Goal: Information Seeking & Learning: Learn about a topic

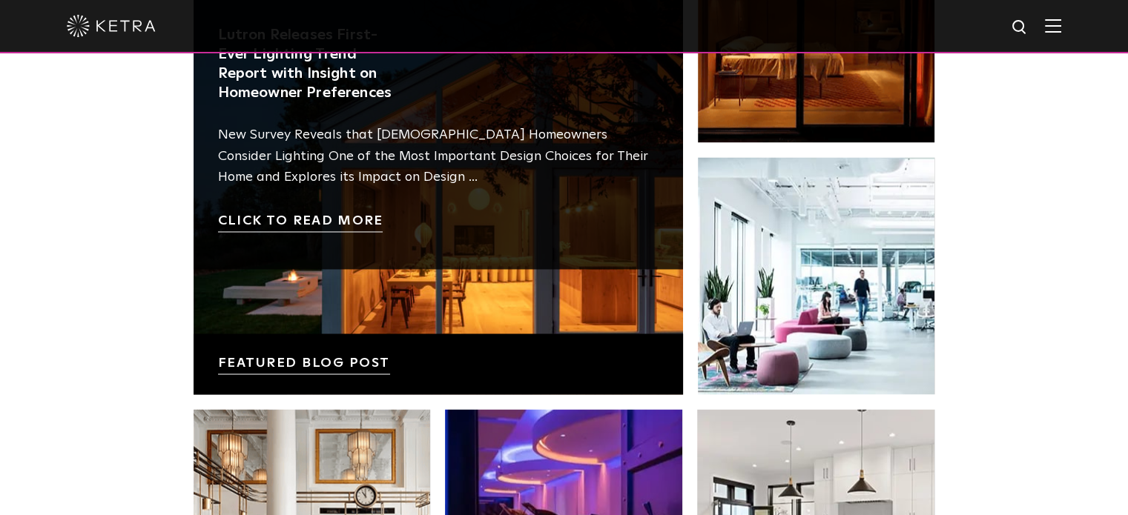
scroll to position [2447, 0]
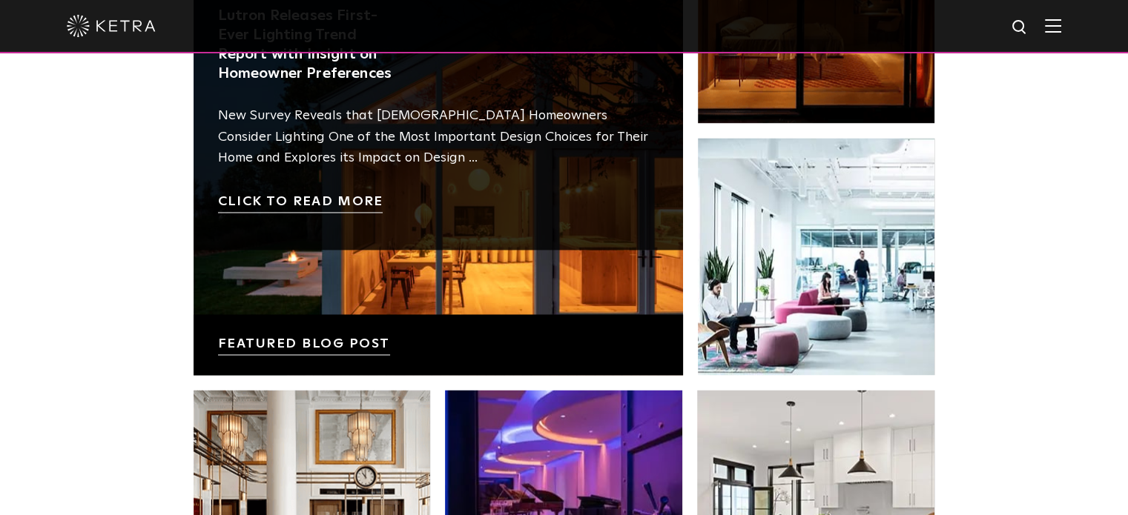
click at [310, 351] on link at bounding box center [438, 130] width 489 height 489
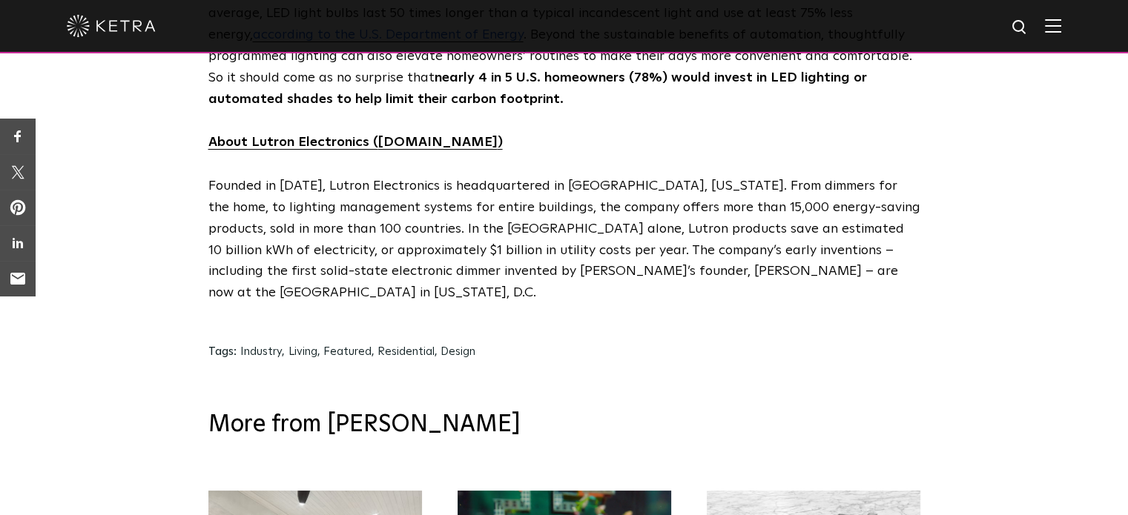
scroll to position [7564, 0]
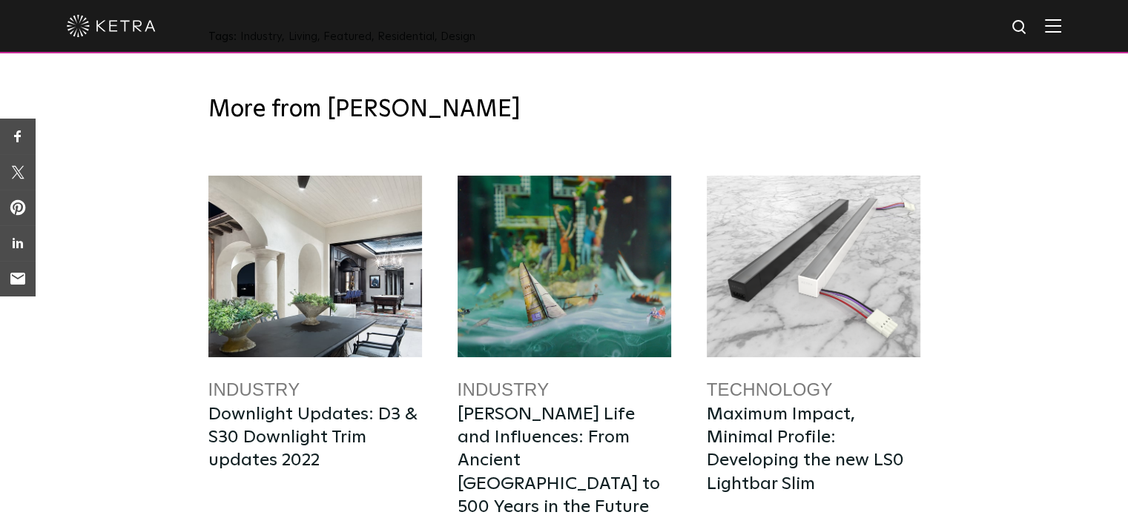
drag, startPoint x: 323, startPoint y: 333, endPoint x: 194, endPoint y: 329, distance: 129.1
click at [194, 329] on div "More from Ketra Industry Downlight Updates: D3 & S30 Downlight Trim updates 202…" at bounding box center [564, 415] width 1128 height 684
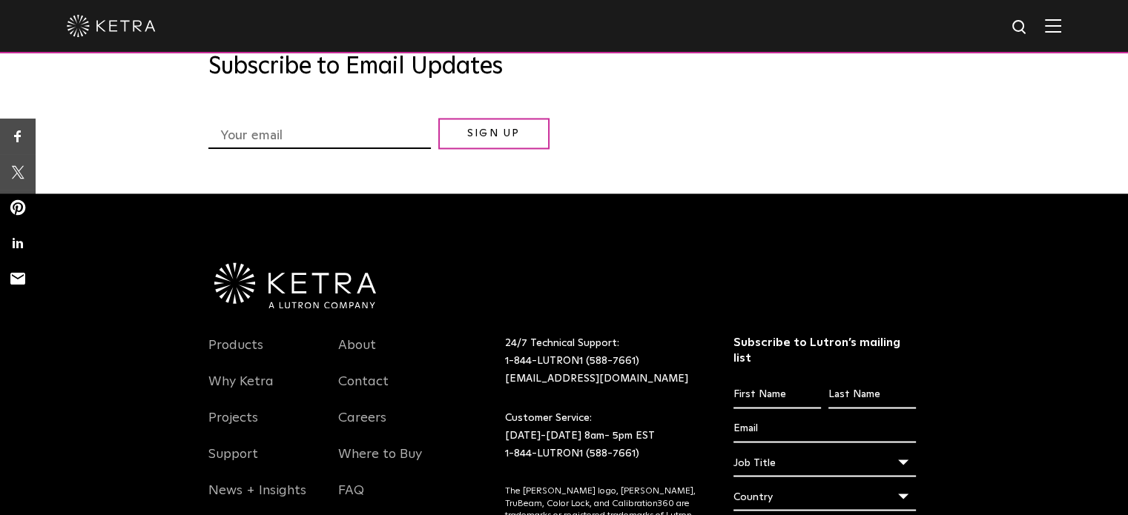
scroll to position [8130, 0]
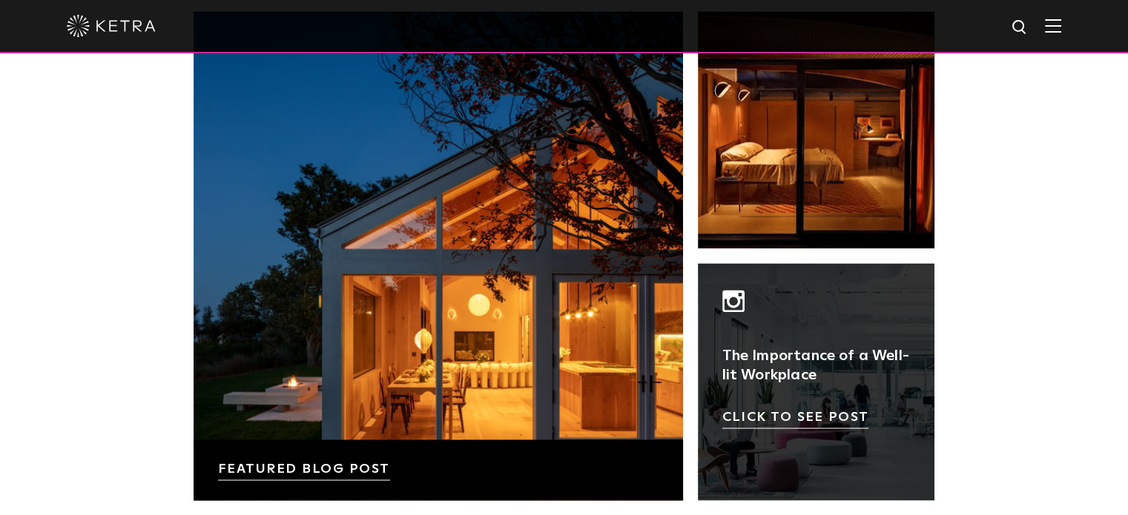
scroll to position [2373, 0]
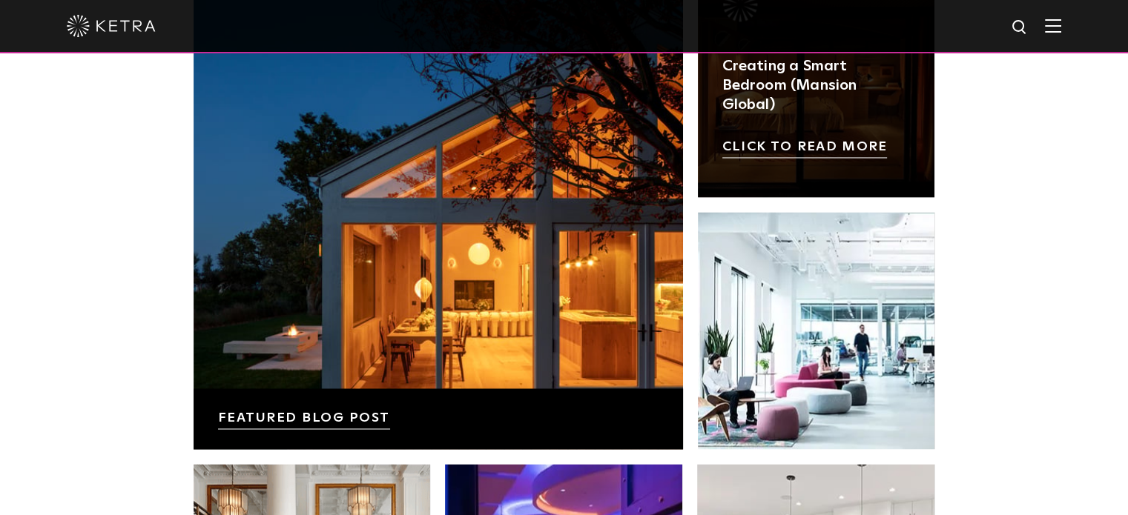
click at [848, 151] on link at bounding box center [816, 78] width 237 height 237
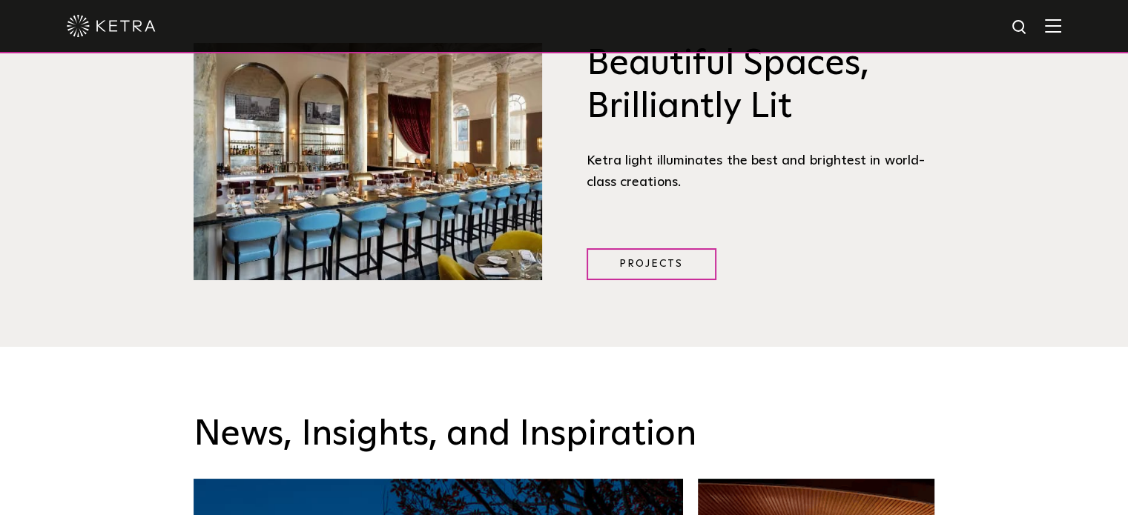
scroll to position [1483, 0]
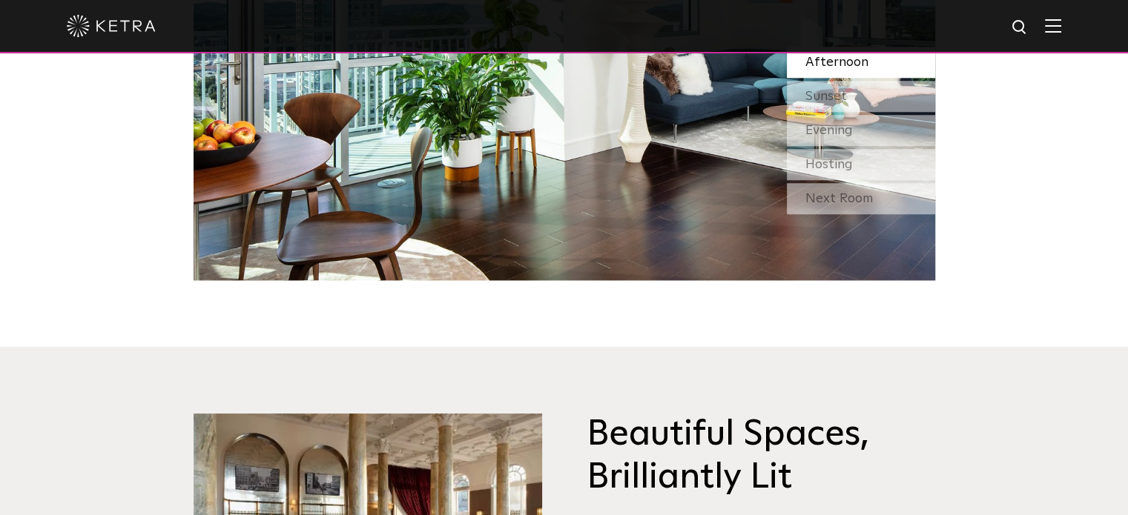
click at [1061, 28] on img at bounding box center [1053, 26] width 16 height 14
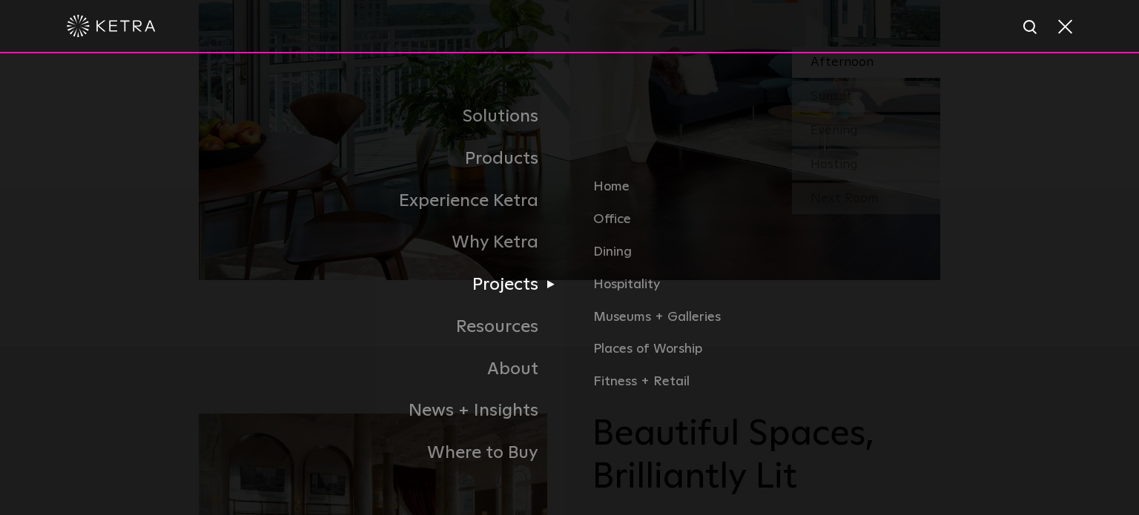
click at [516, 284] on link "Projects" at bounding box center [384, 285] width 371 height 42
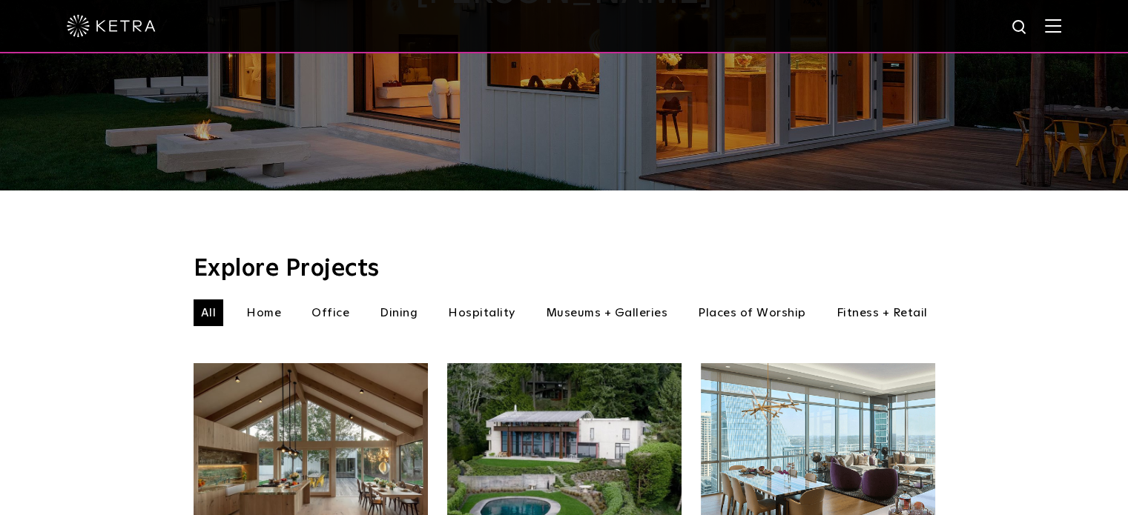
scroll to position [371, 0]
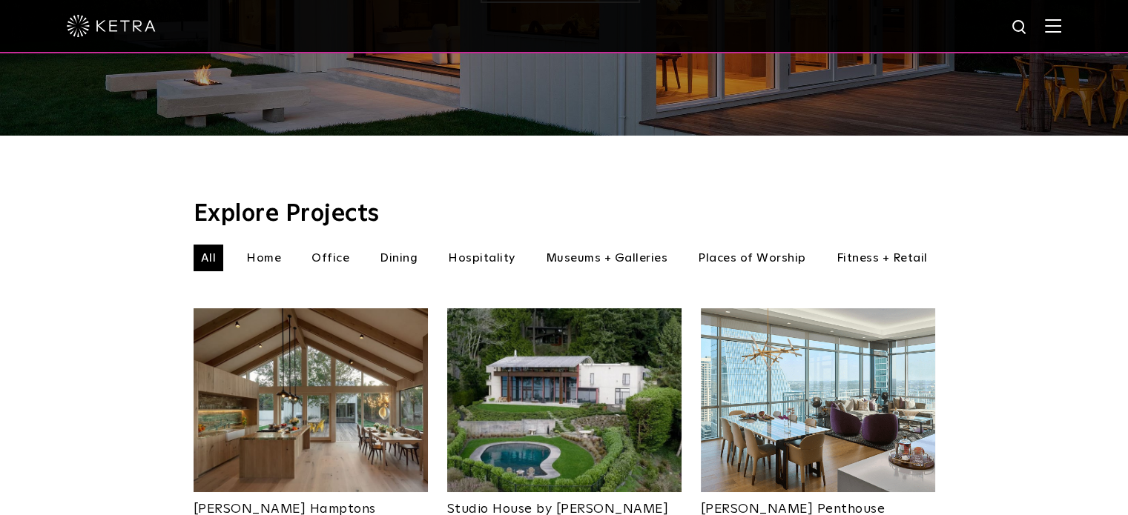
click at [343, 346] on img at bounding box center [311, 400] width 234 height 184
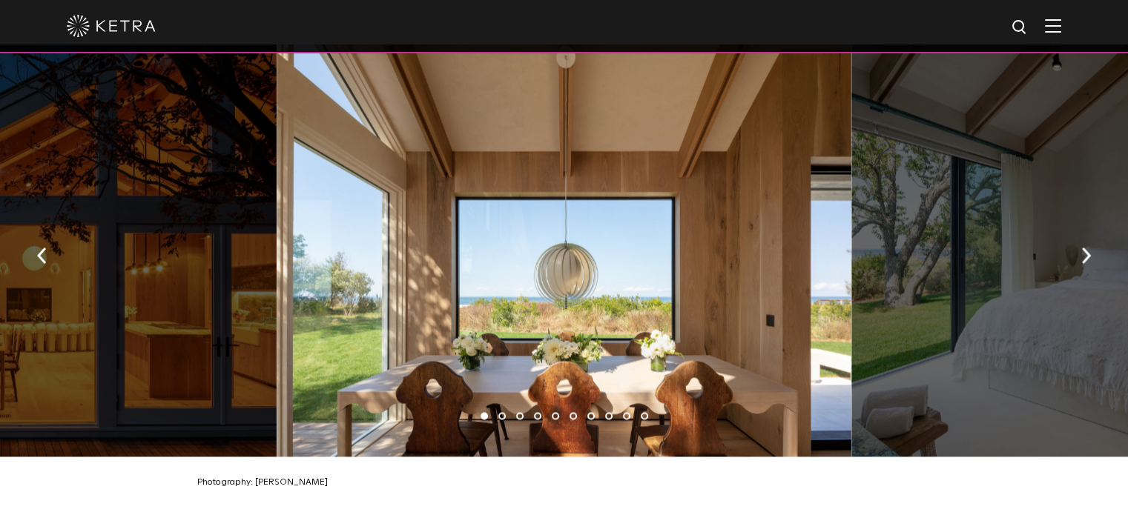
scroll to position [2150, 0]
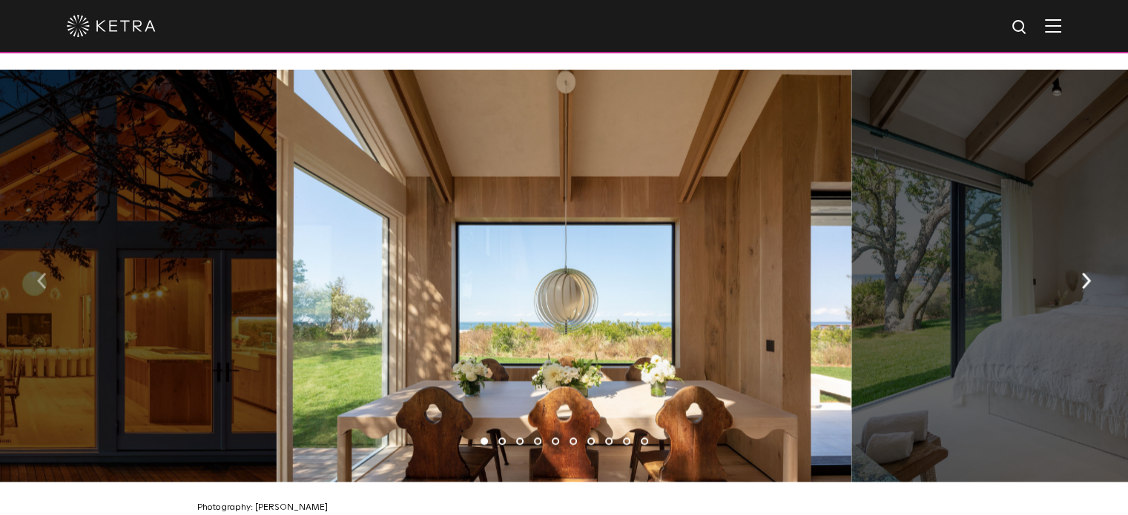
click at [44, 273] on img "button" at bounding box center [42, 281] width 10 height 16
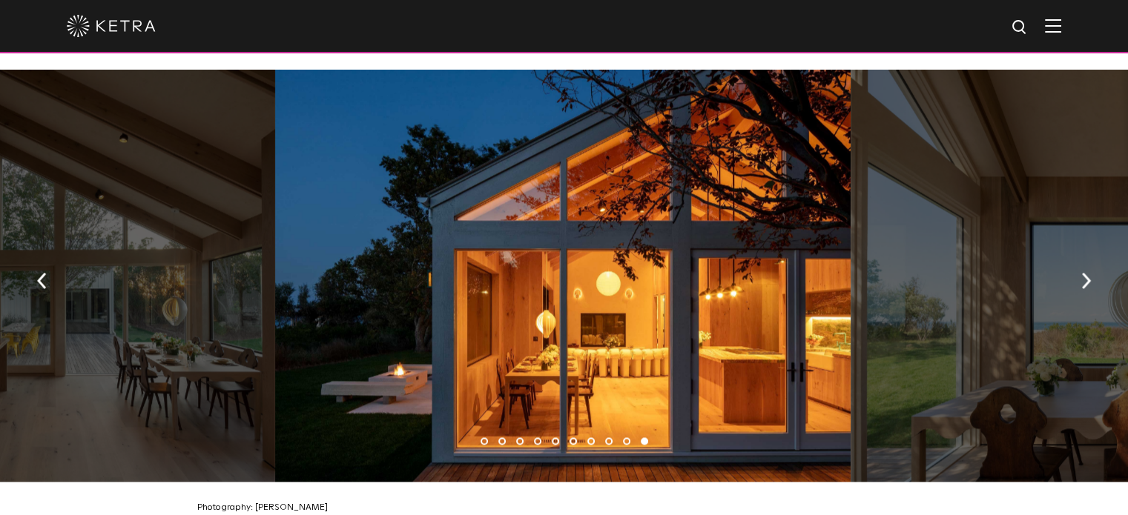
click at [584, 19] on div at bounding box center [564, 26] width 994 height 52
click at [641, 26] on div at bounding box center [564, 26] width 994 height 52
click at [1080, 265] on button "button" at bounding box center [1086, 279] width 32 height 51
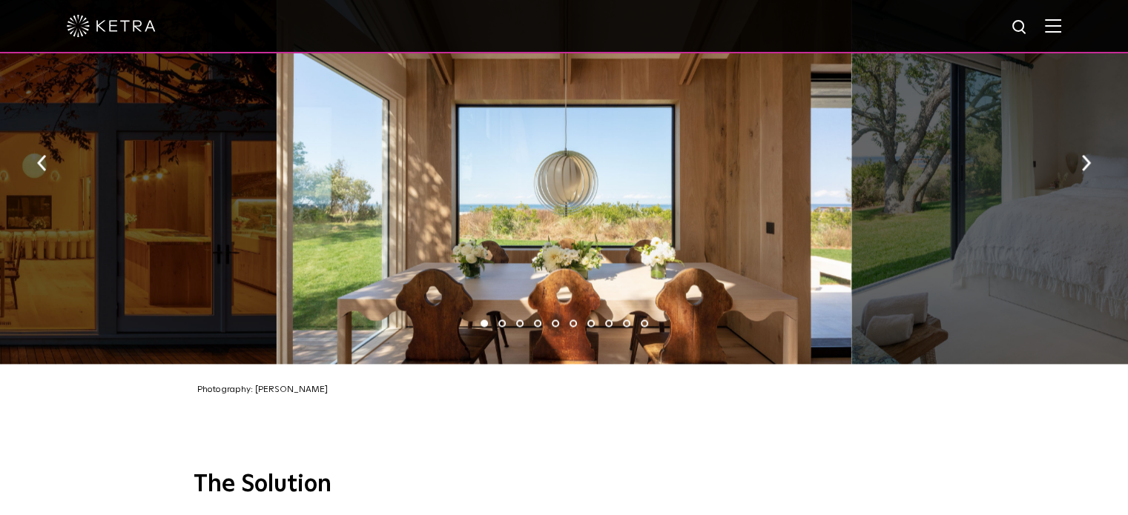
scroll to position [2225, 0]
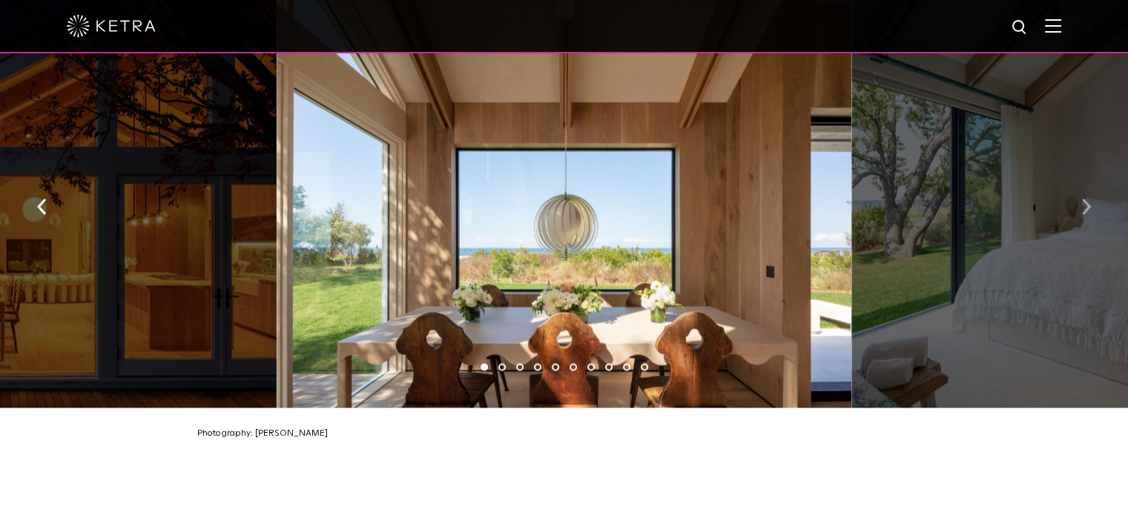
click at [1081, 205] on img "button" at bounding box center [1086, 207] width 10 height 16
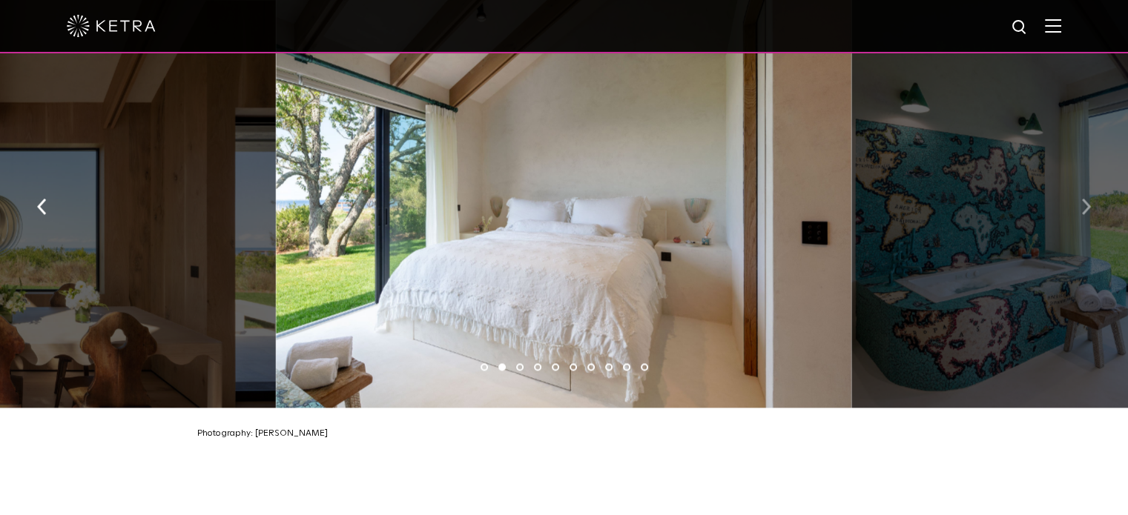
click at [1083, 200] on img "button" at bounding box center [1086, 207] width 10 height 16
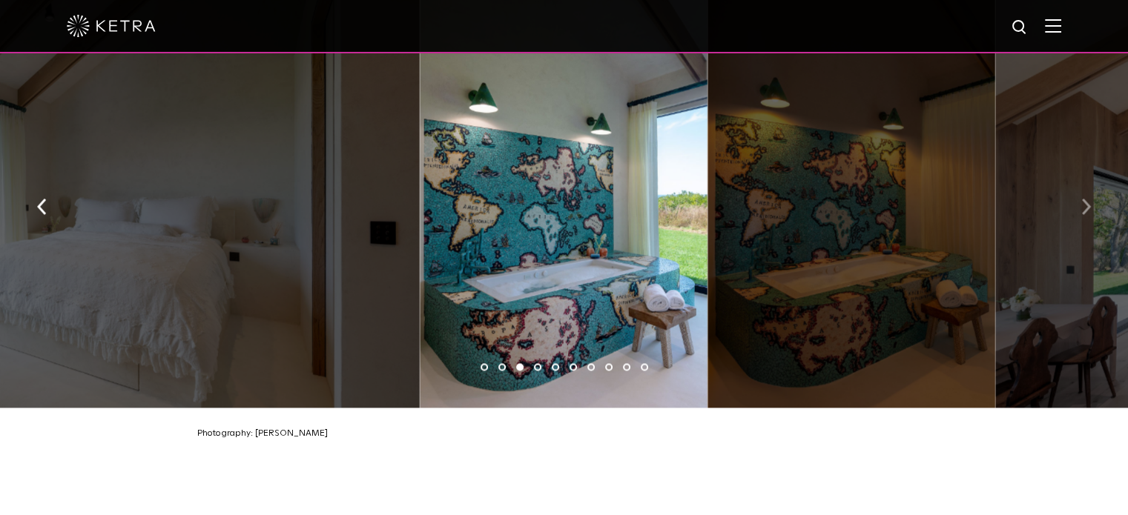
click at [1083, 200] on img "button" at bounding box center [1086, 207] width 10 height 16
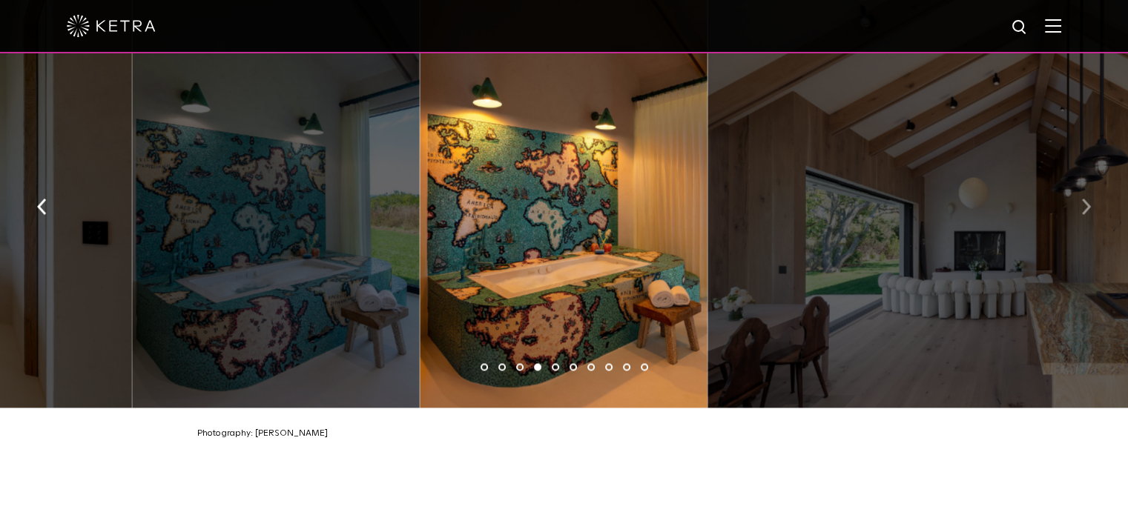
click at [1083, 200] on img "button" at bounding box center [1086, 207] width 10 height 16
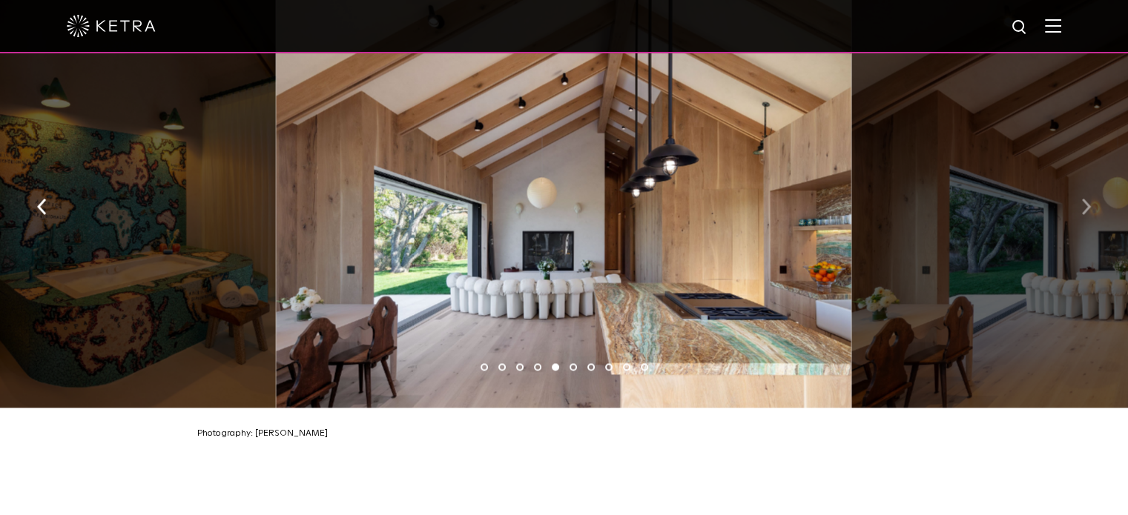
click at [1083, 200] on img "button" at bounding box center [1086, 207] width 10 height 16
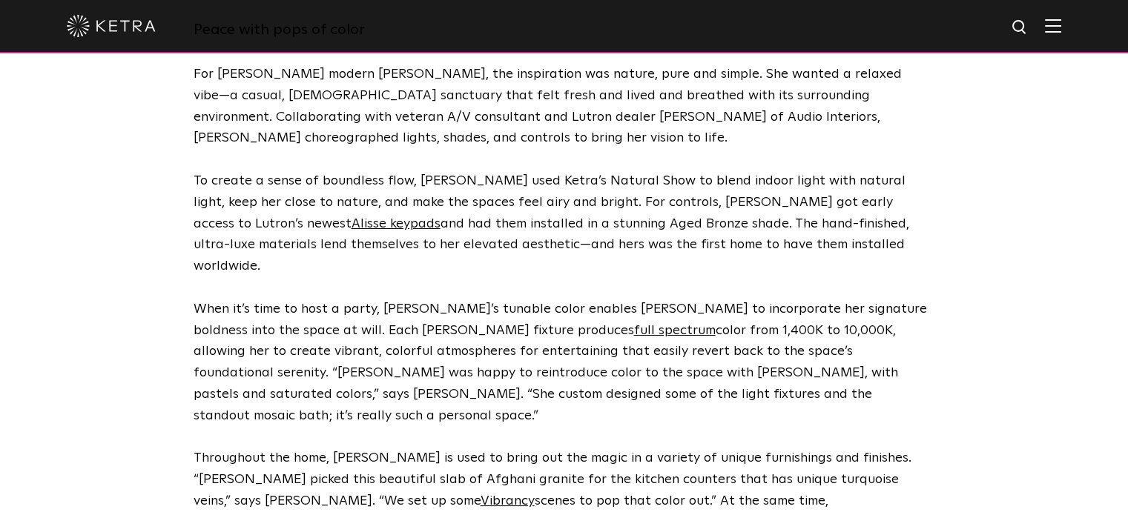
scroll to position [3189, 0]
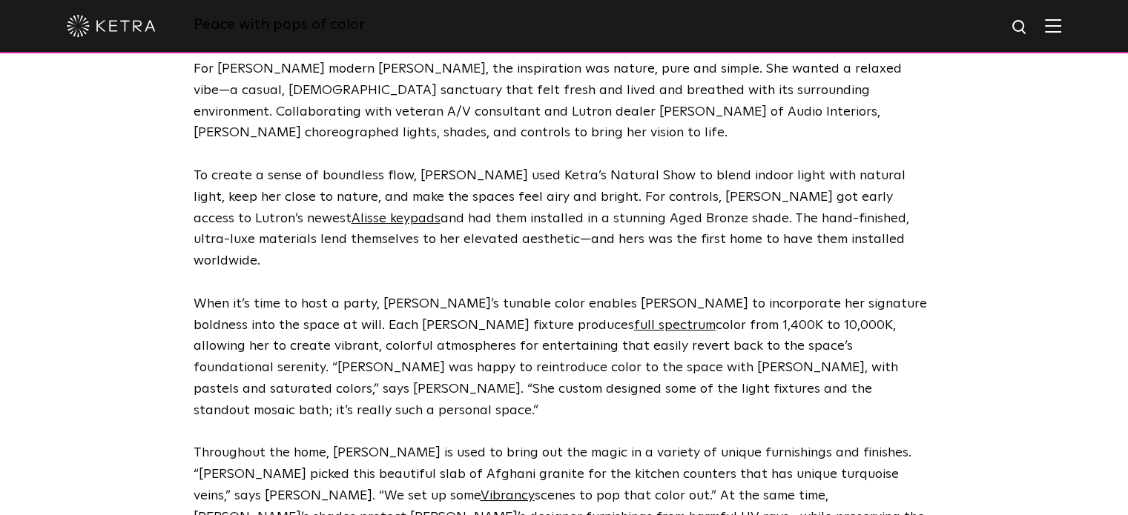
click at [110, 30] on img at bounding box center [111, 26] width 89 height 22
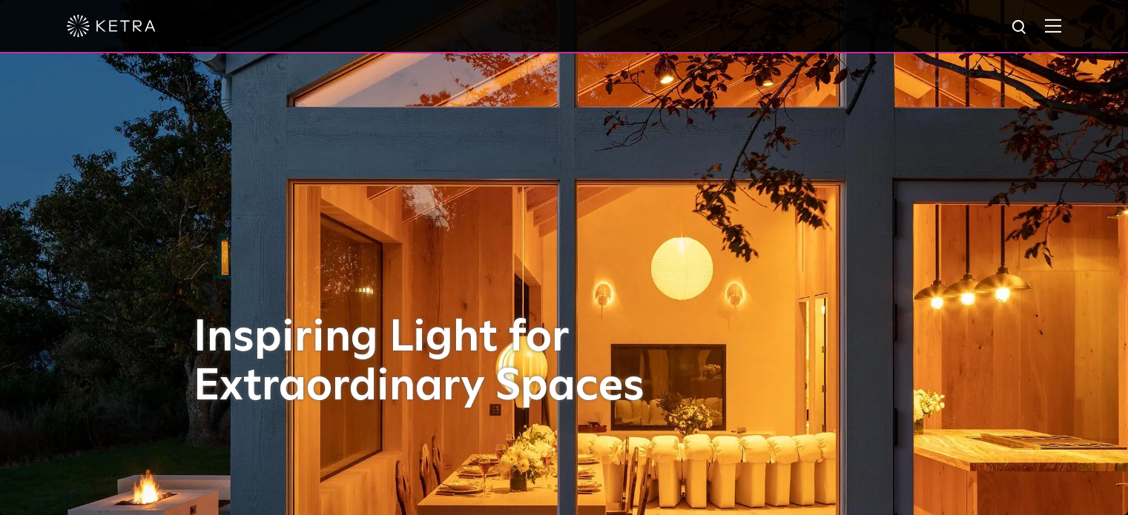
click at [1061, 34] on div at bounding box center [564, 26] width 994 height 52
click at [1061, 35] on div at bounding box center [564, 26] width 994 height 52
click at [1056, 31] on img at bounding box center [1053, 26] width 16 height 14
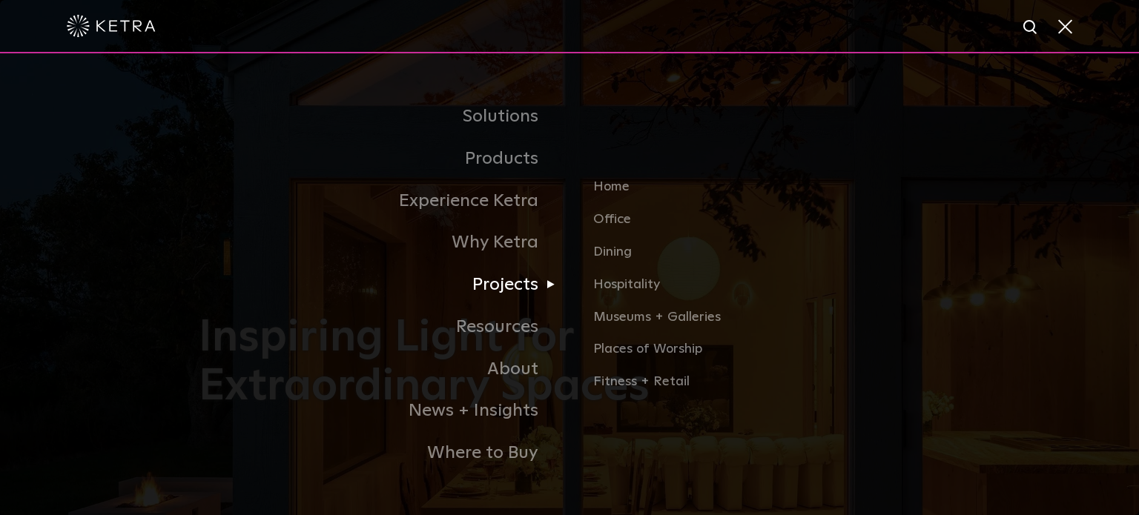
click at [495, 284] on link "Projects" at bounding box center [384, 285] width 371 height 42
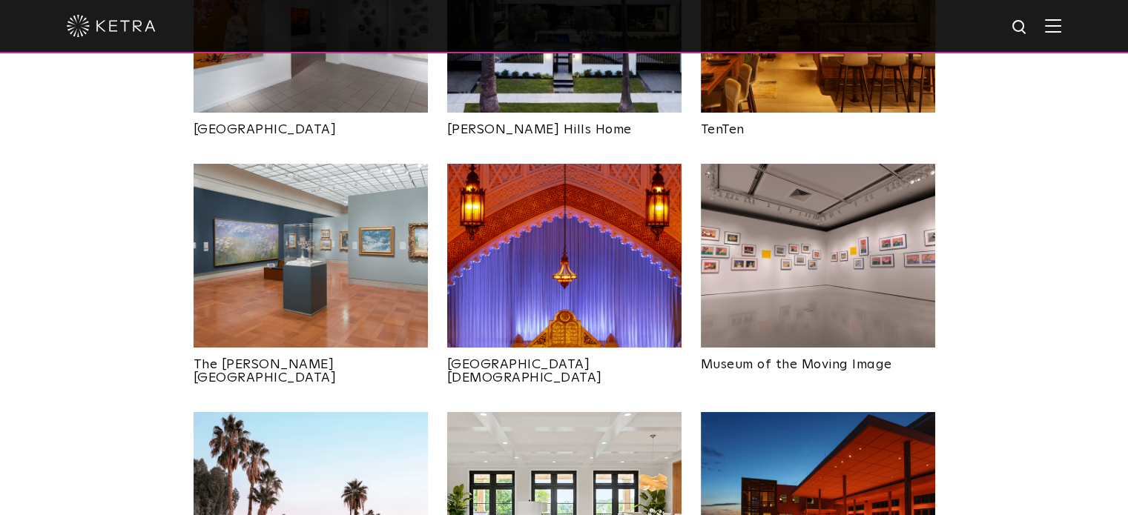
scroll to position [1928, 0]
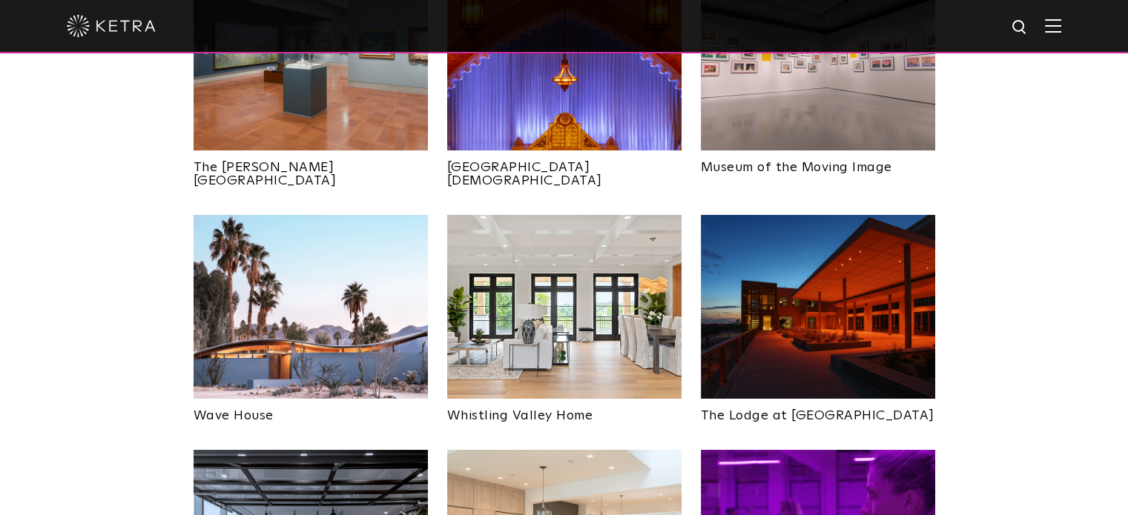
click at [803, 248] on img at bounding box center [818, 307] width 234 height 184
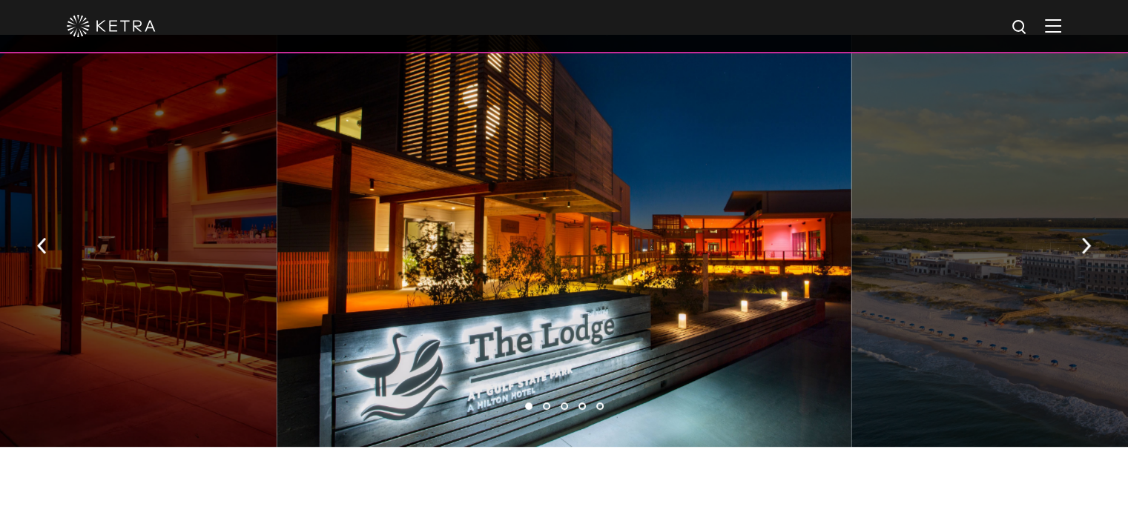
scroll to position [890, 0]
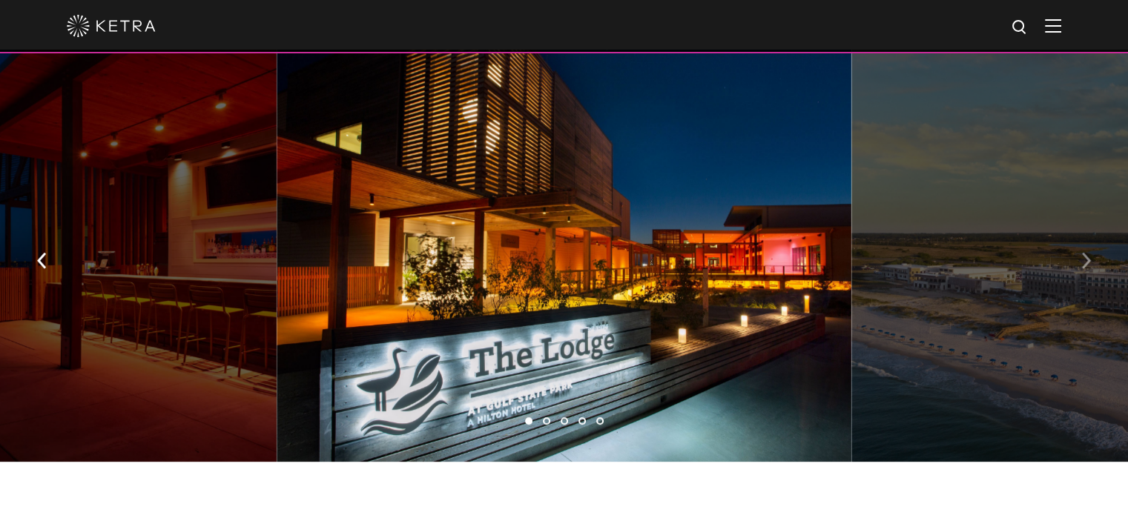
click at [1086, 269] on button "button" at bounding box center [1086, 259] width 32 height 51
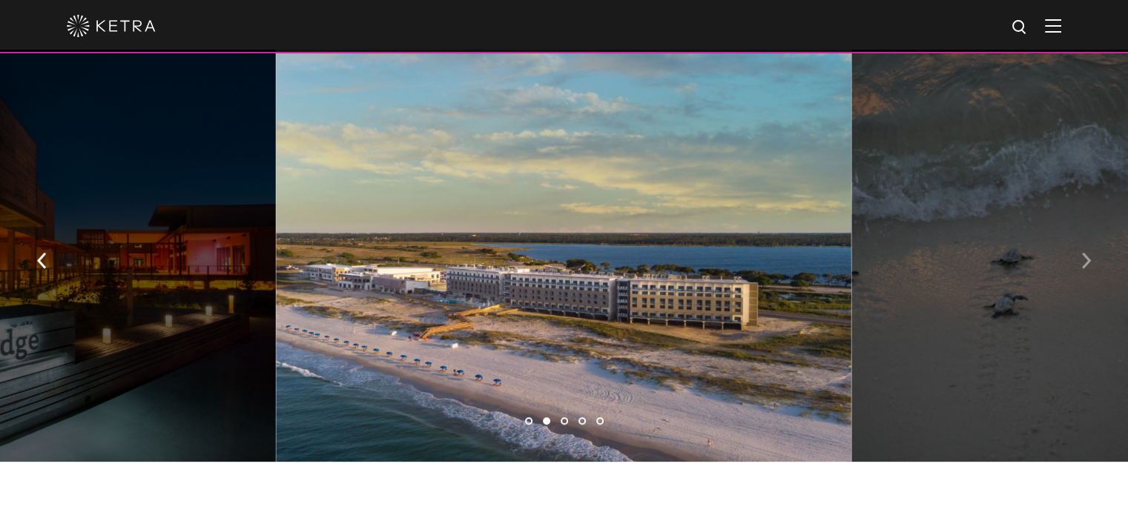
click at [1089, 257] on img "button" at bounding box center [1086, 261] width 10 height 16
click at [1095, 248] on button "button" at bounding box center [1086, 259] width 32 height 51
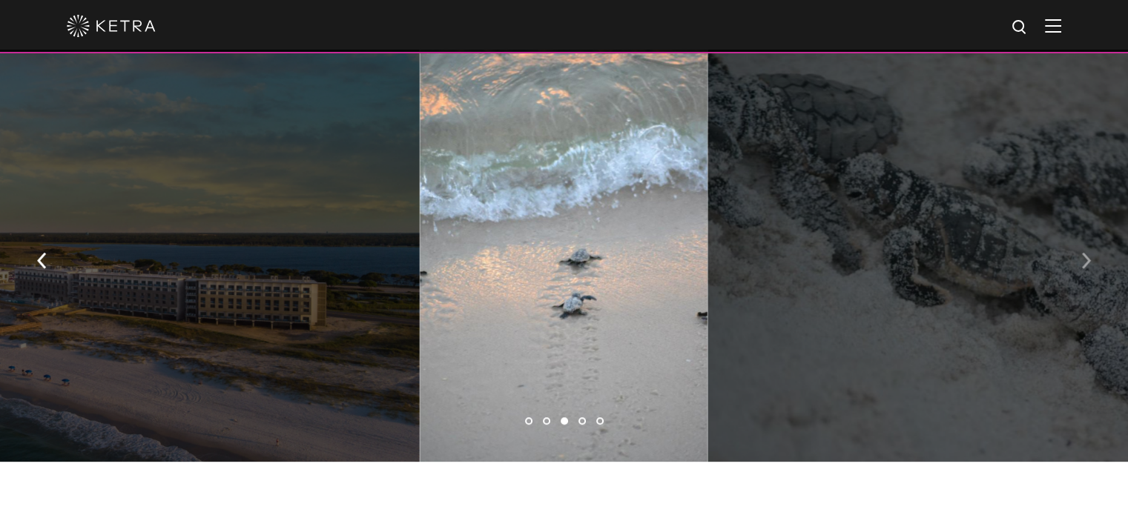
click at [1087, 253] on img "button" at bounding box center [1086, 261] width 10 height 16
click at [1080, 252] on button "button" at bounding box center [1086, 259] width 32 height 51
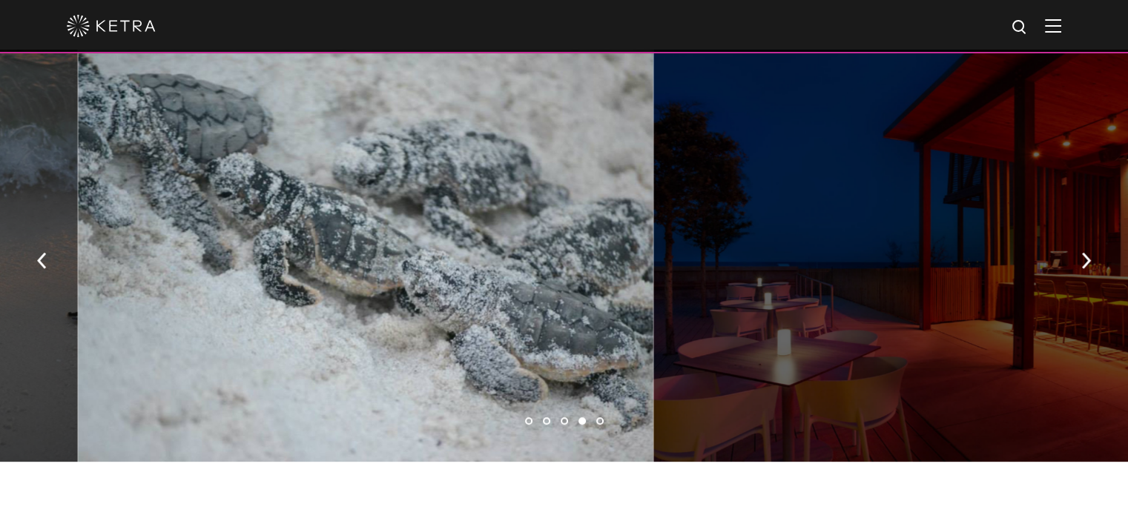
drag, startPoint x: 882, startPoint y: 323, endPoint x: 460, endPoint y: 315, distance: 422.8
click at [653, 317] on div at bounding box center [940, 256] width 575 height 412
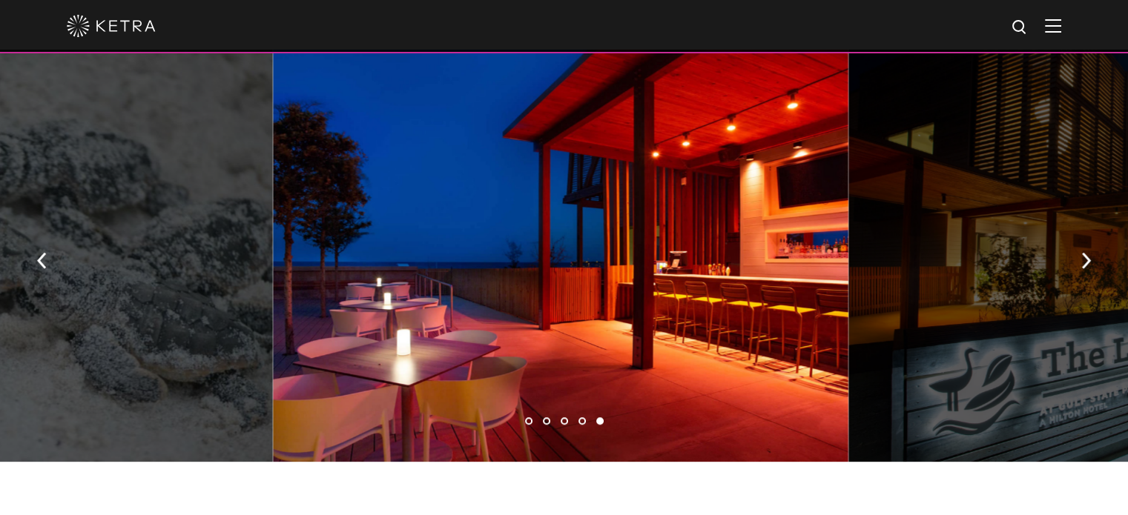
drag, startPoint x: 851, startPoint y: 311, endPoint x: 495, endPoint y: 320, distance: 356.8
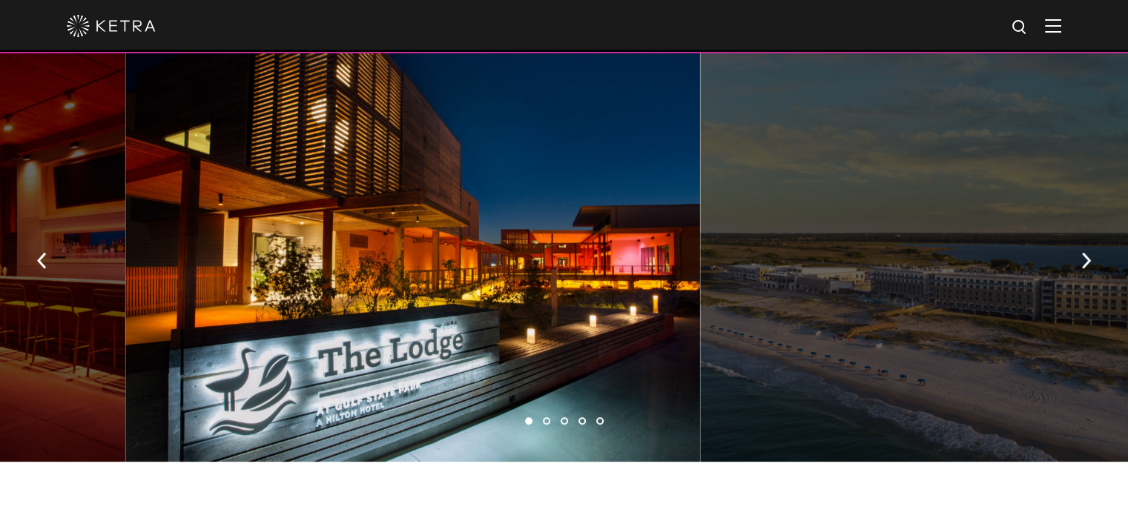
drag, startPoint x: 808, startPoint y: 320, endPoint x: 686, endPoint y: 319, distance: 122.4
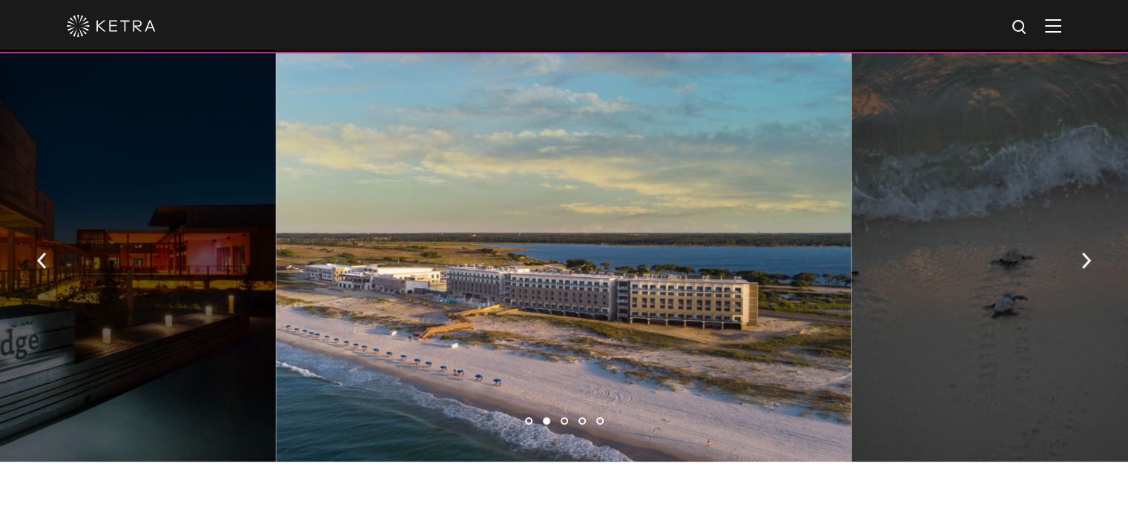
drag, startPoint x: 782, startPoint y: 317, endPoint x: 457, endPoint y: 314, distance: 325.6
click at [470, 315] on div at bounding box center [563, 256] width 575 height 412
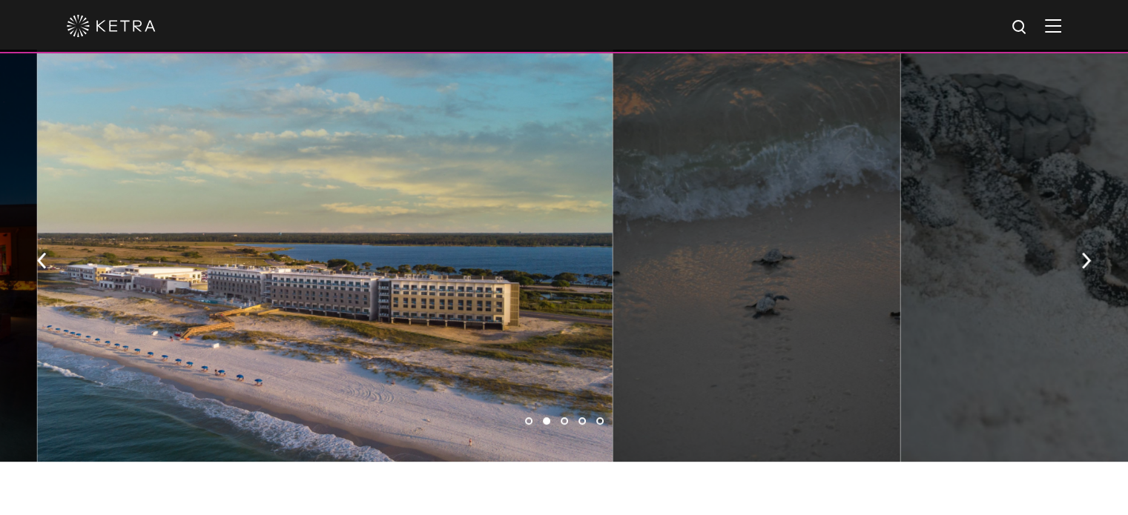
drag, startPoint x: 847, startPoint y: 313, endPoint x: 311, endPoint y: 305, distance: 536.2
click at [311, 305] on div at bounding box center [324, 256] width 575 height 412
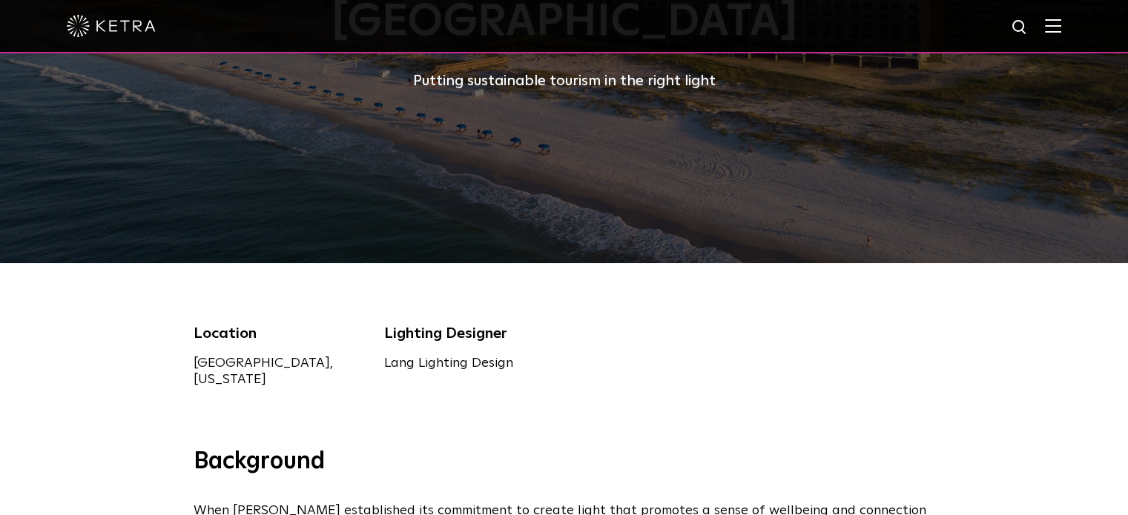
scroll to position [0, 0]
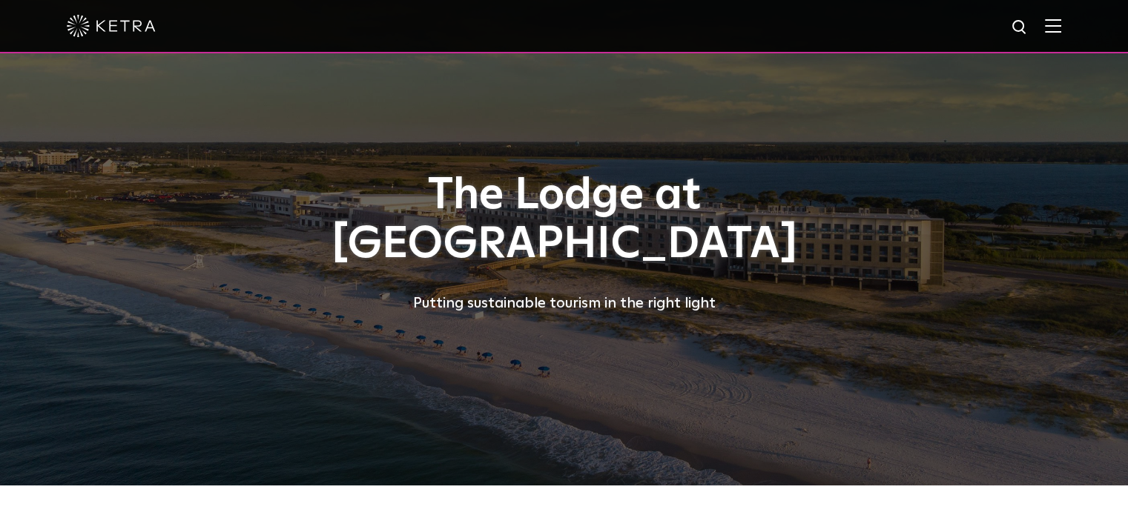
click at [601, 357] on div "The Lodge at Gulf State Park Putting sustainable tourism in the right light" at bounding box center [565, 243] width 742 height 486
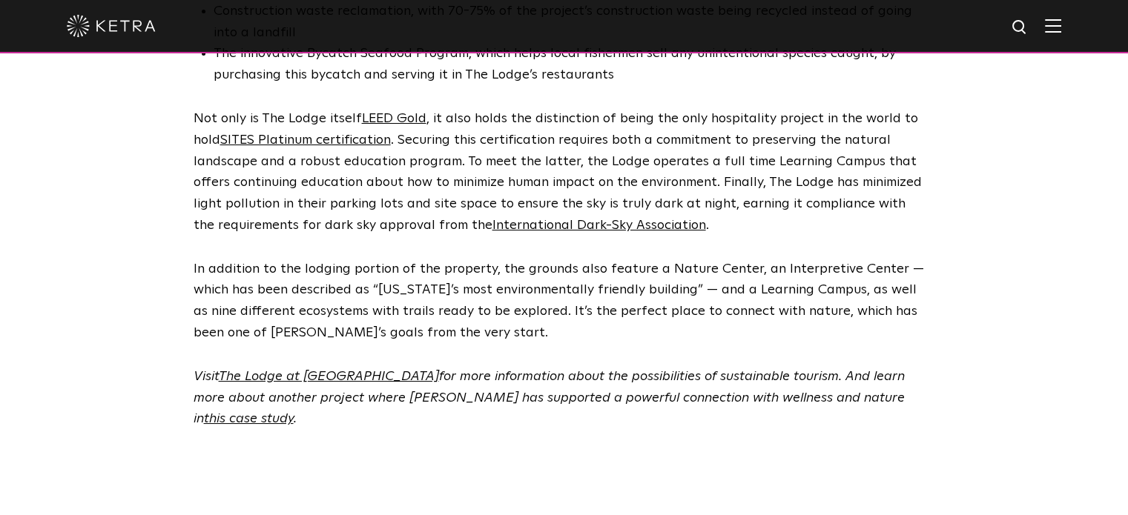
scroll to position [3782, 0]
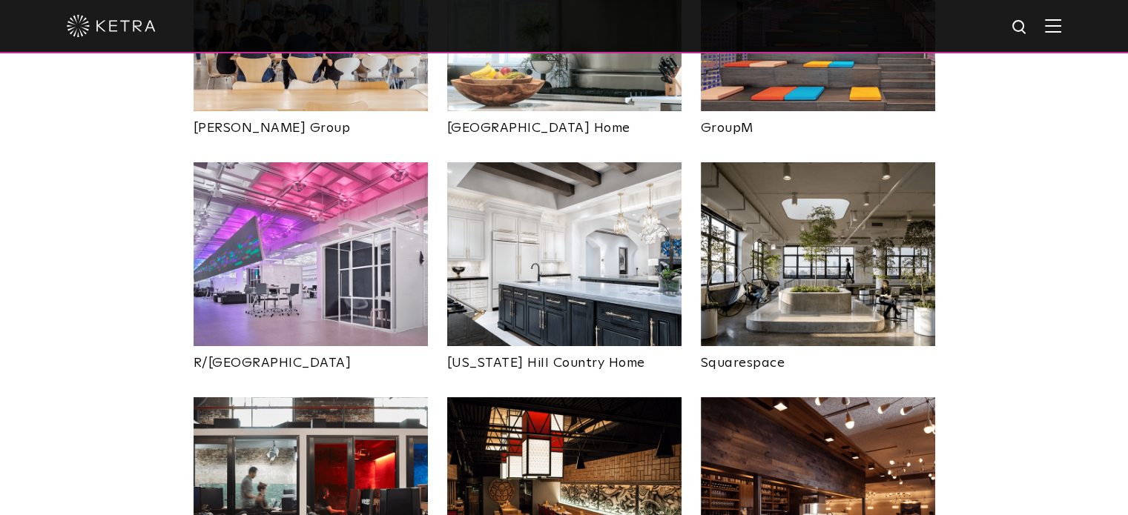
scroll to position [2670, 0]
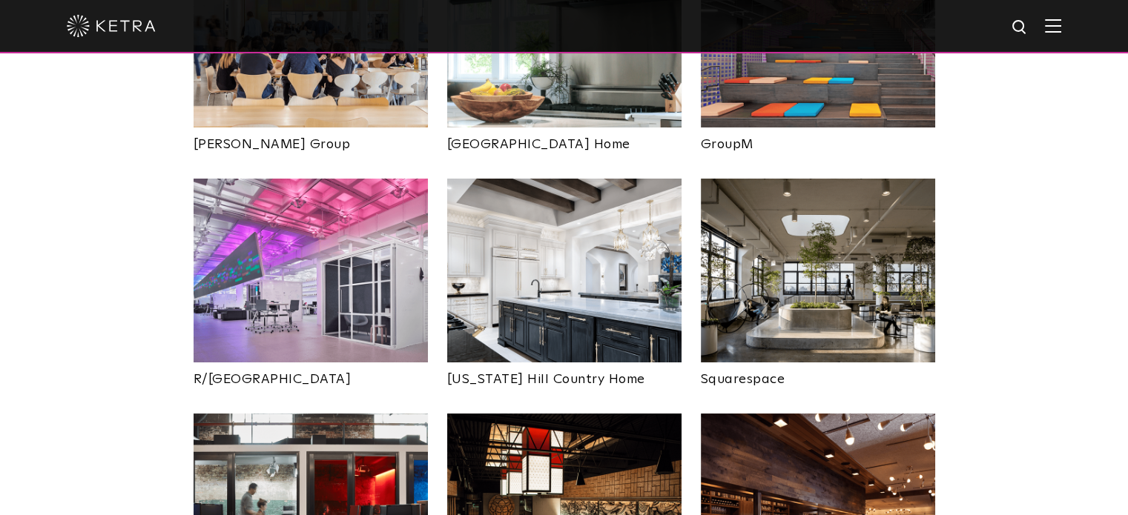
click at [808, 267] on img at bounding box center [818, 271] width 234 height 184
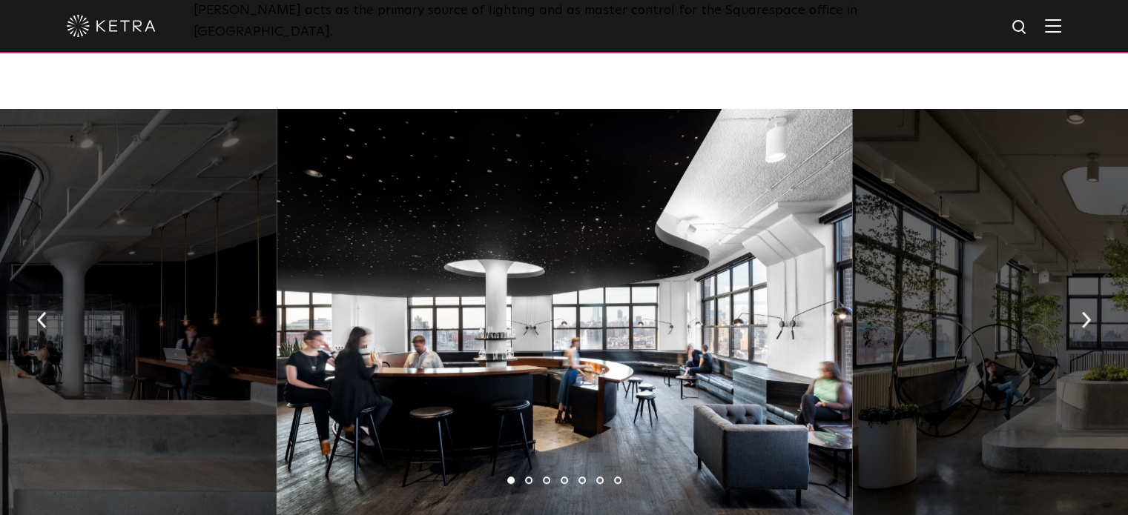
scroll to position [816, 0]
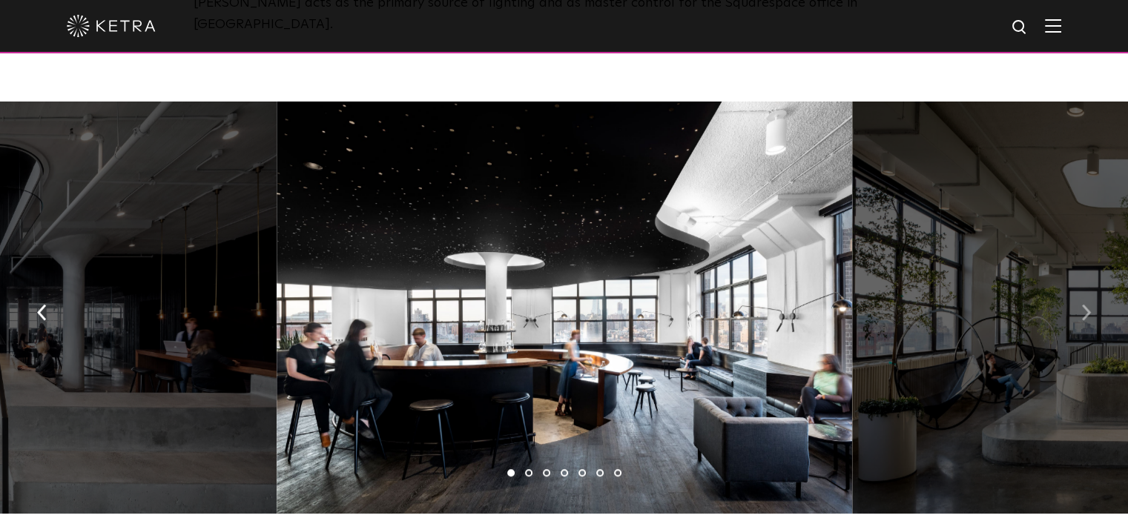
click at [1093, 286] on button "button" at bounding box center [1086, 311] width 32 height 51
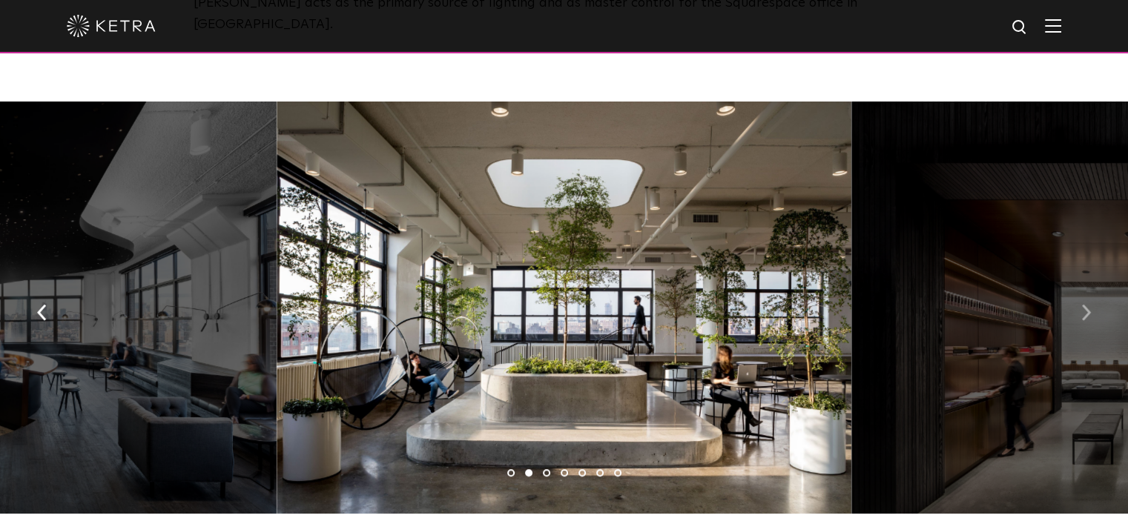
click at [1093, 286] on button "button" at bounding box center [1086, 311] width 32 height 51
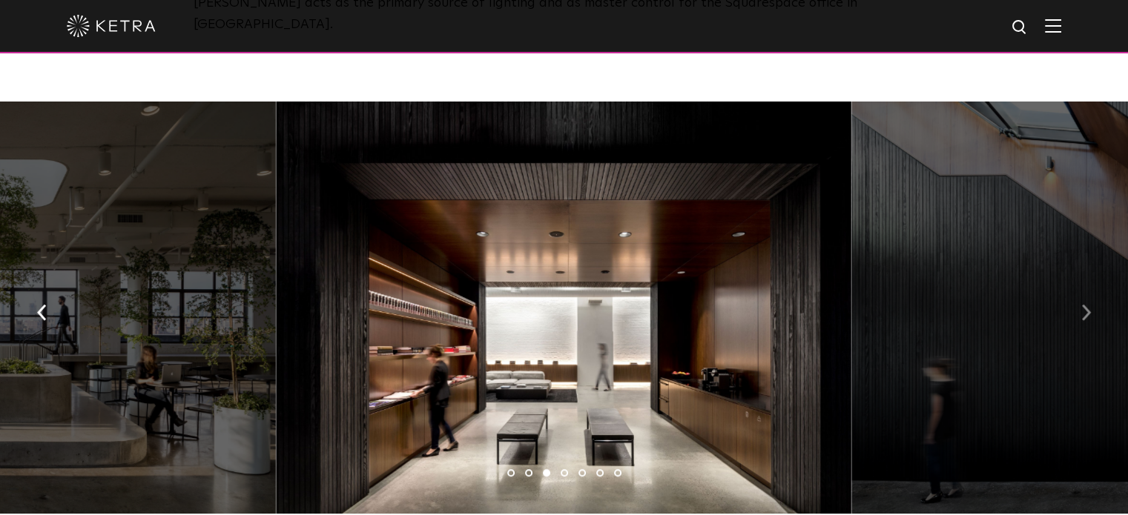
click at [1093, 286] on button "button" at bounding box center [1086, 311] width 32 height 51
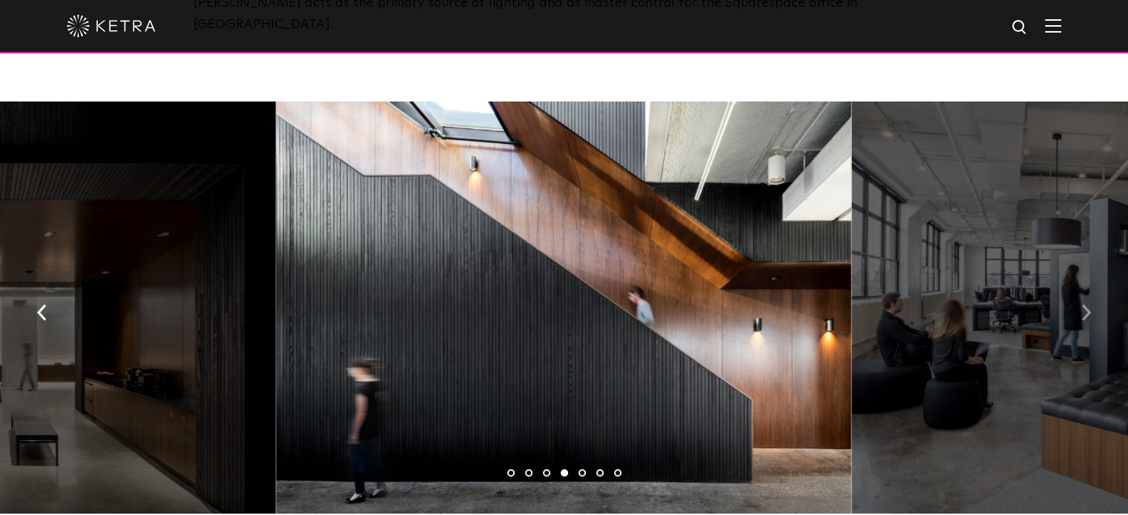
click at [1093, 286] on button "button" at bounding box center [1086, 311] width 32 height 51
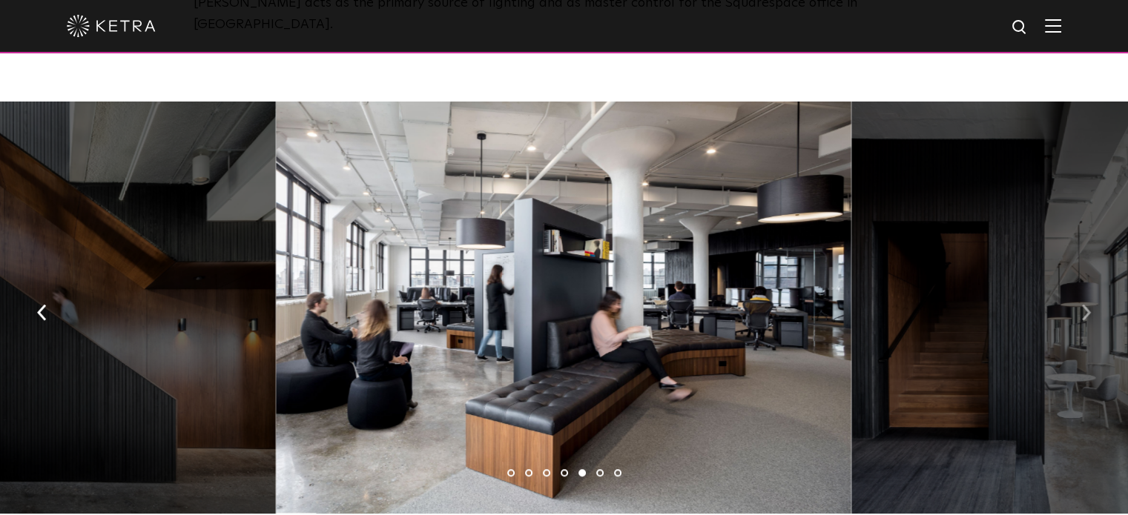
click at [1093, 286] on button "button" at bounding box center [1086, 311] width 32 height 51
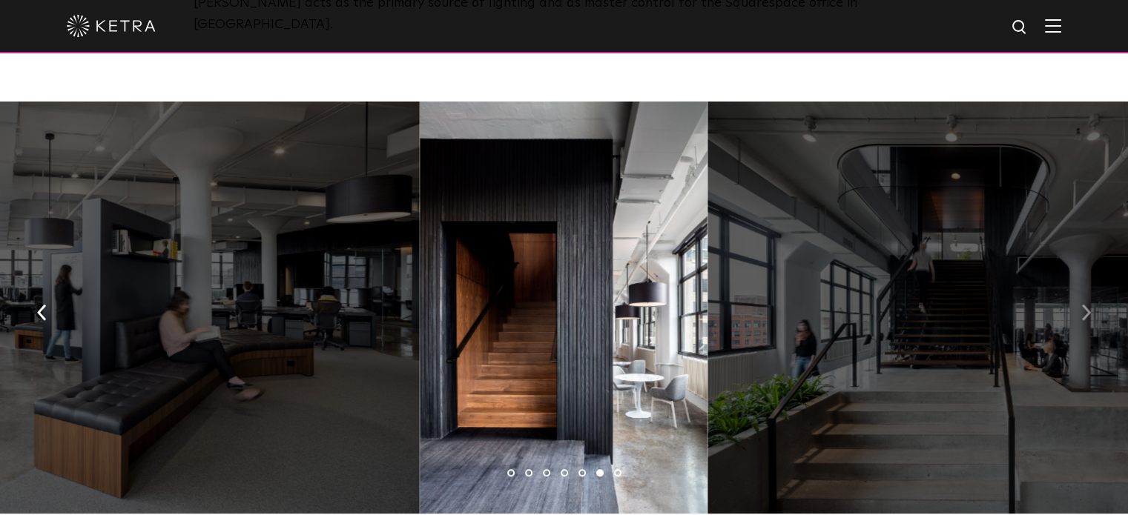
click at [1093, 286] on button "button" at bounding box center [1086, 311] width 32 height 51
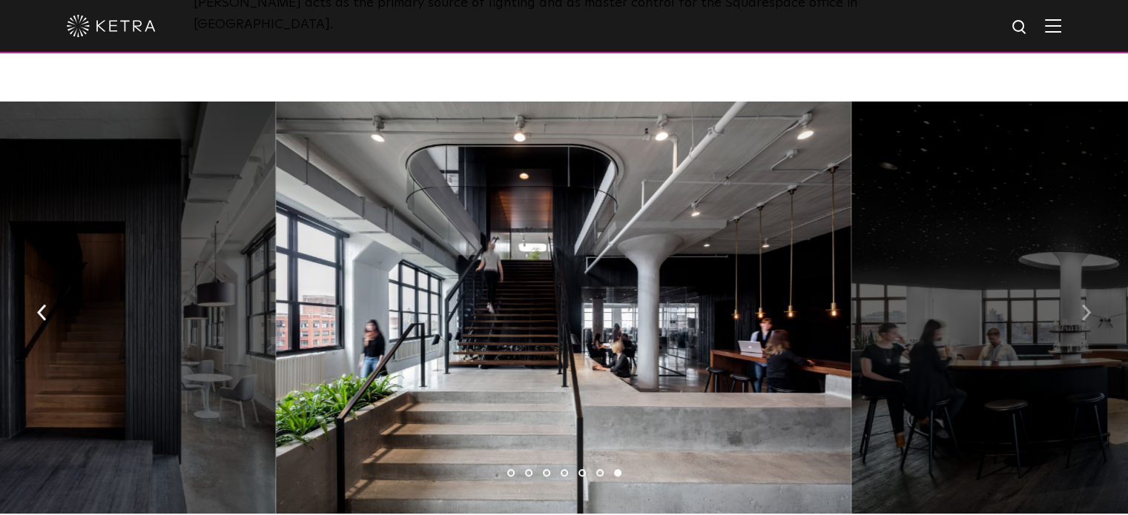
click at [1093, 286] on button "button" at bounding box center [1086, 311] width 32 height 51
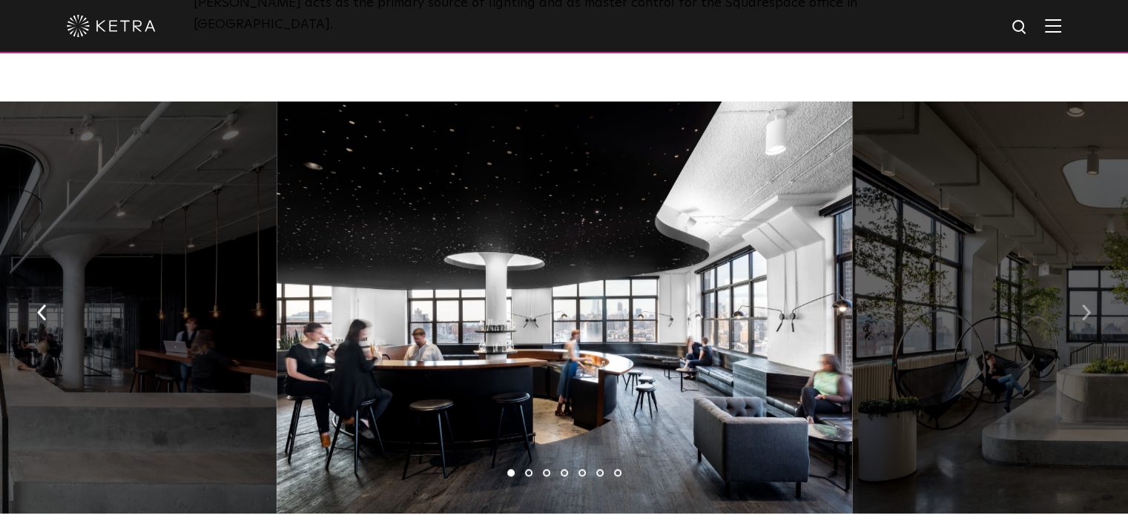
click at [1093, 286] on button "button" at bounding box center [1086, 311] width 32 height 51
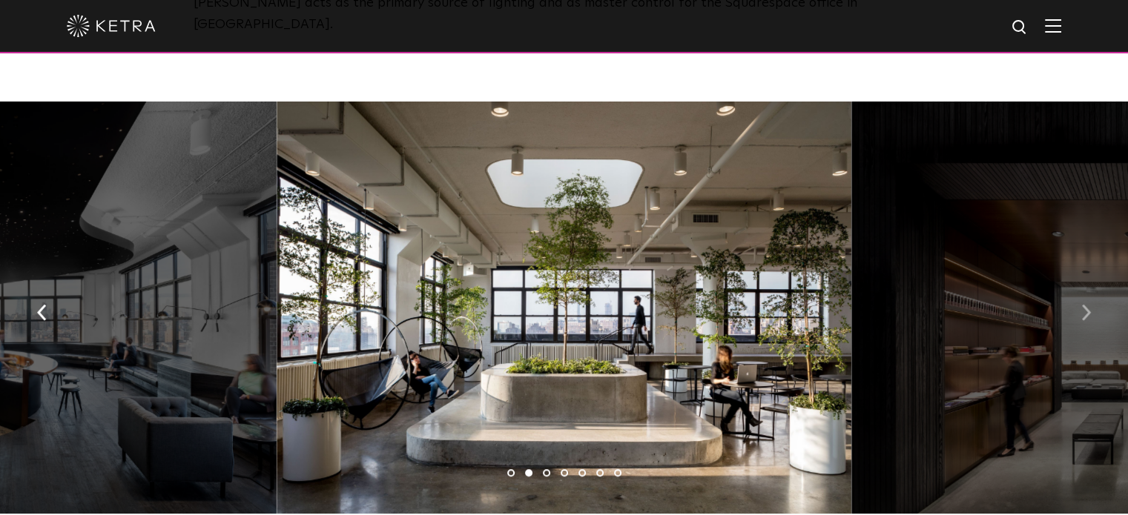
click at [1093, 286] on button "button" at bounding box center [1086, 311] width 32 height 51
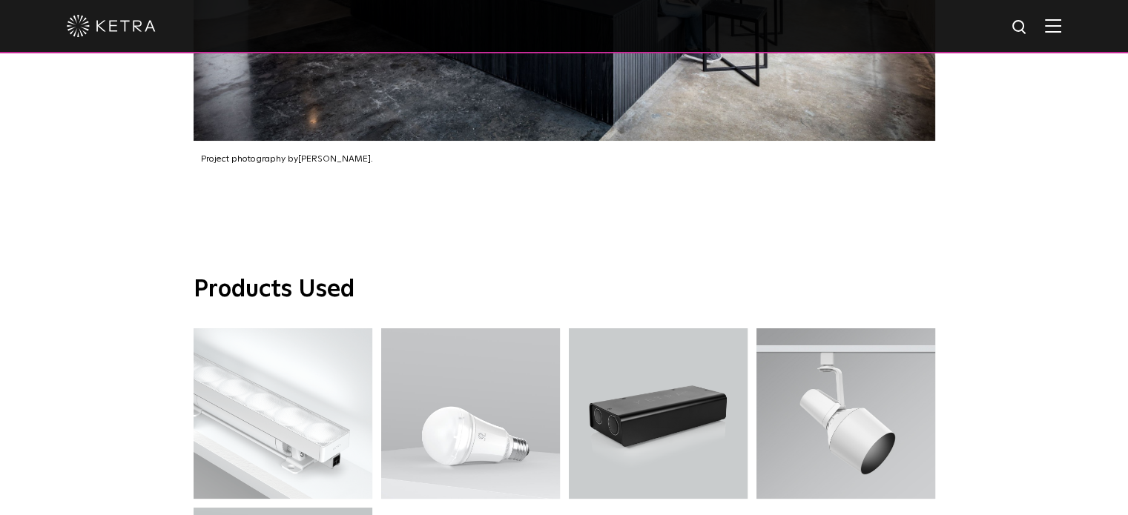
scroll to position [2076, 0]
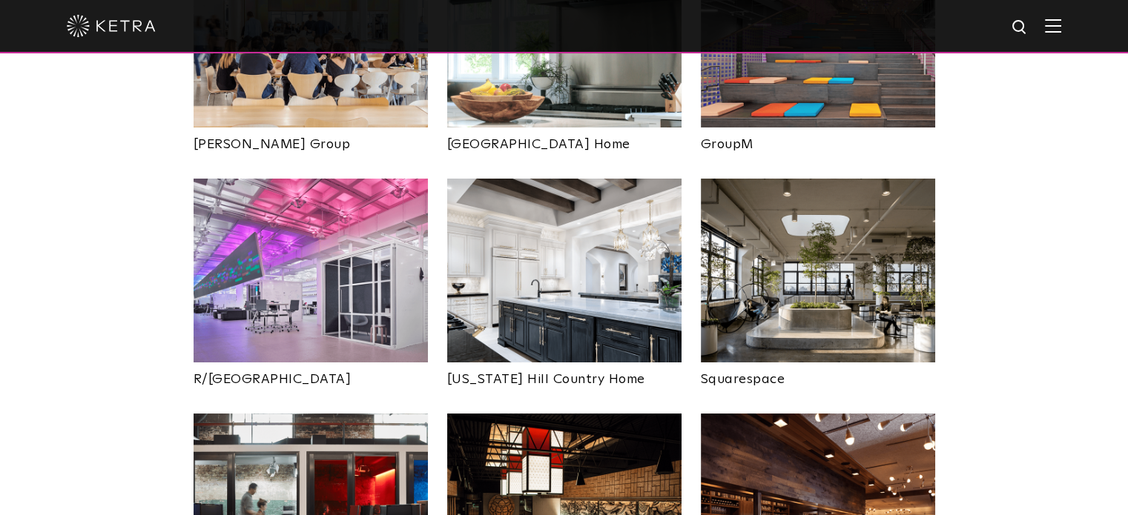
click at [344, 228] on img at bounding box center [311, 271] width 234 height 184
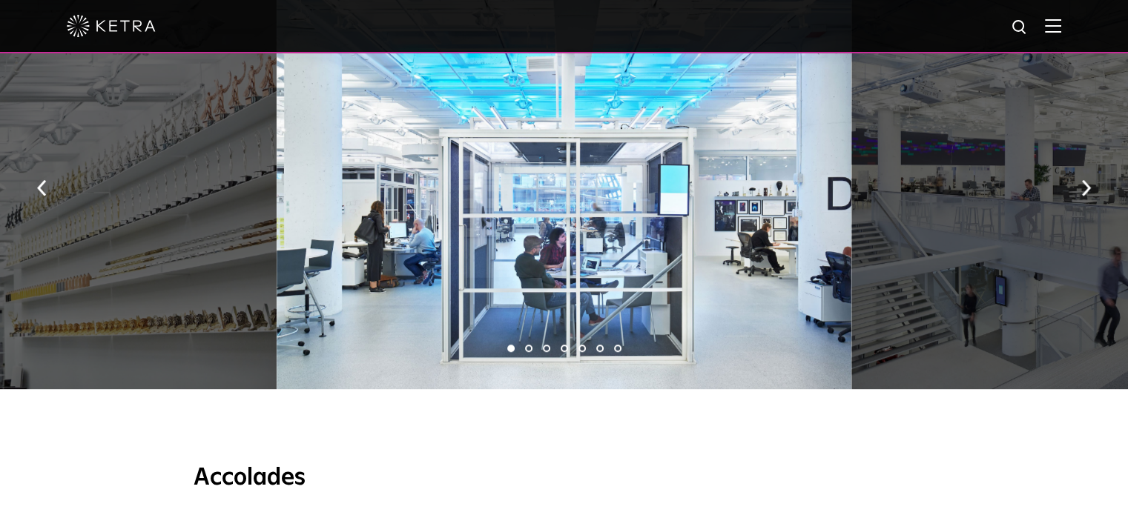
scroll to position [890, 0]
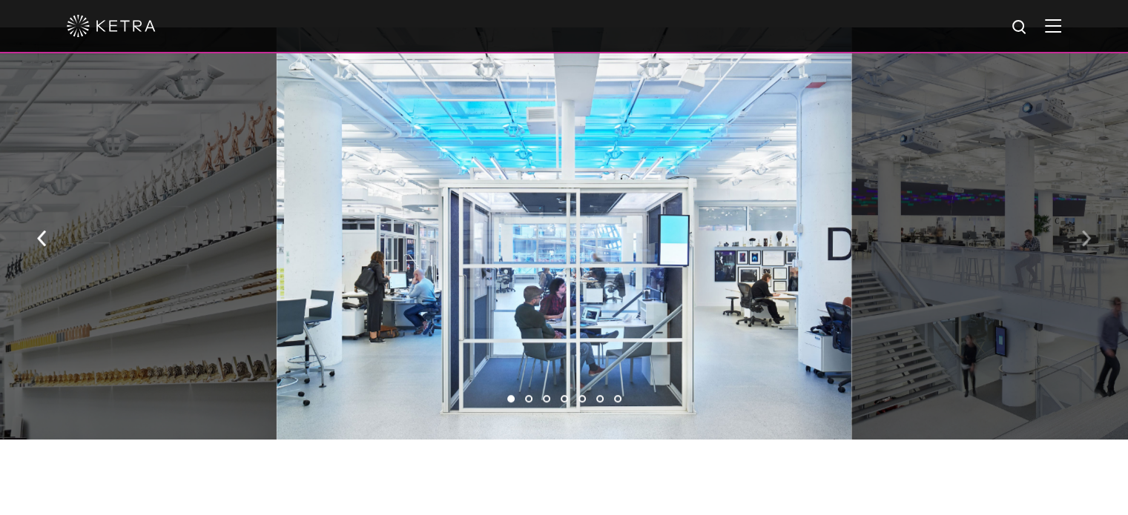
click at [1092, 216] on button "button" at bounding box center [1086, 237] width 32 height 51
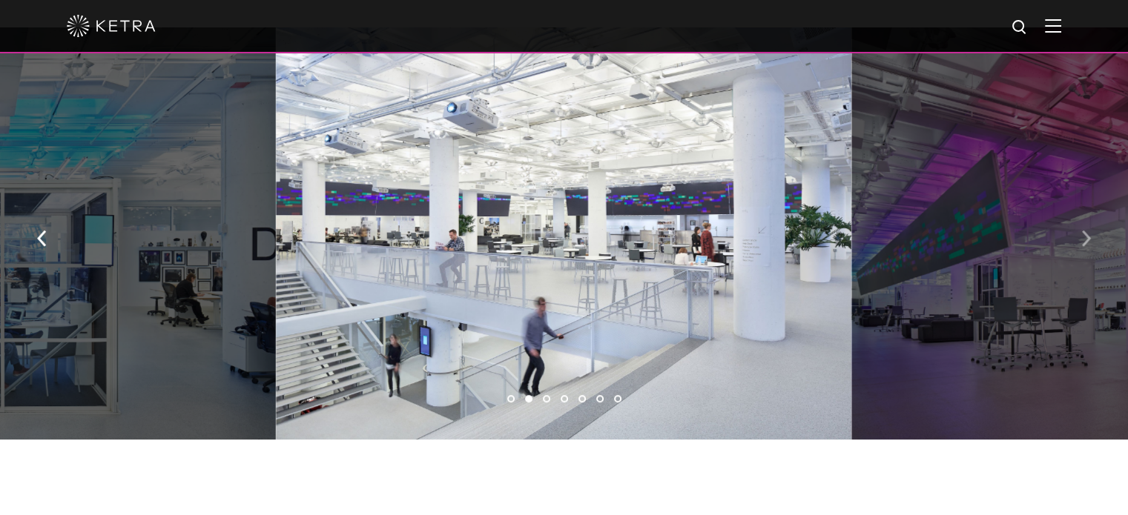
click at [1092, 216] on button "button" at bounding box center [1086, 237] width 32 height 51
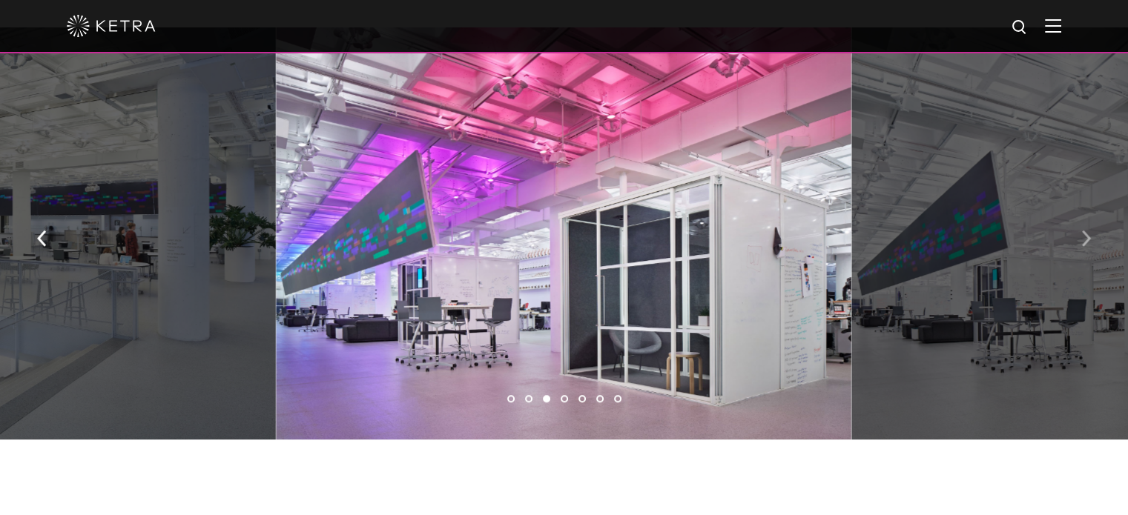
click at [1092, 216] on button "button" at bounding box center [1086, 237] width 32 height 51
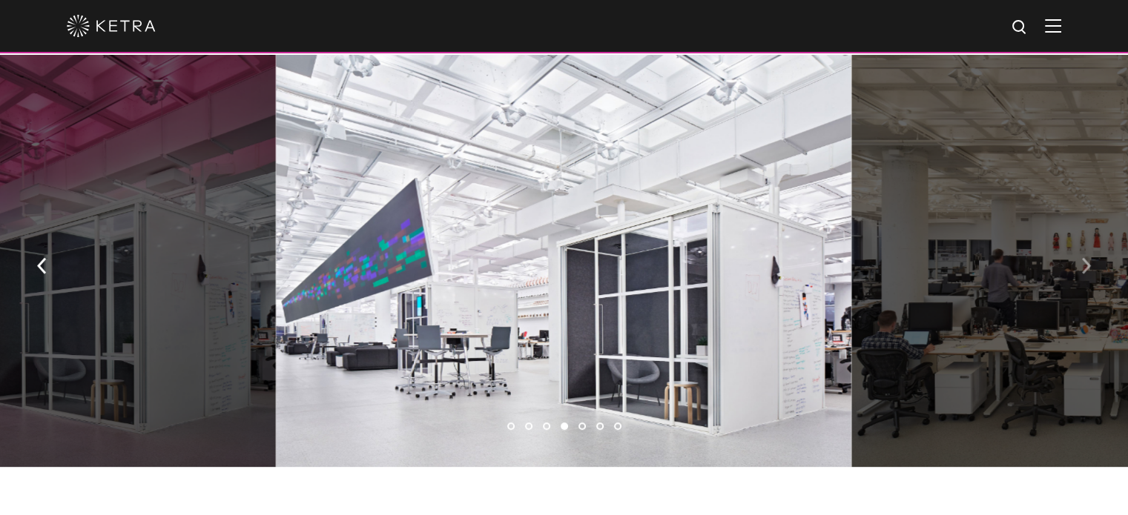
scroll to position [816, 0]
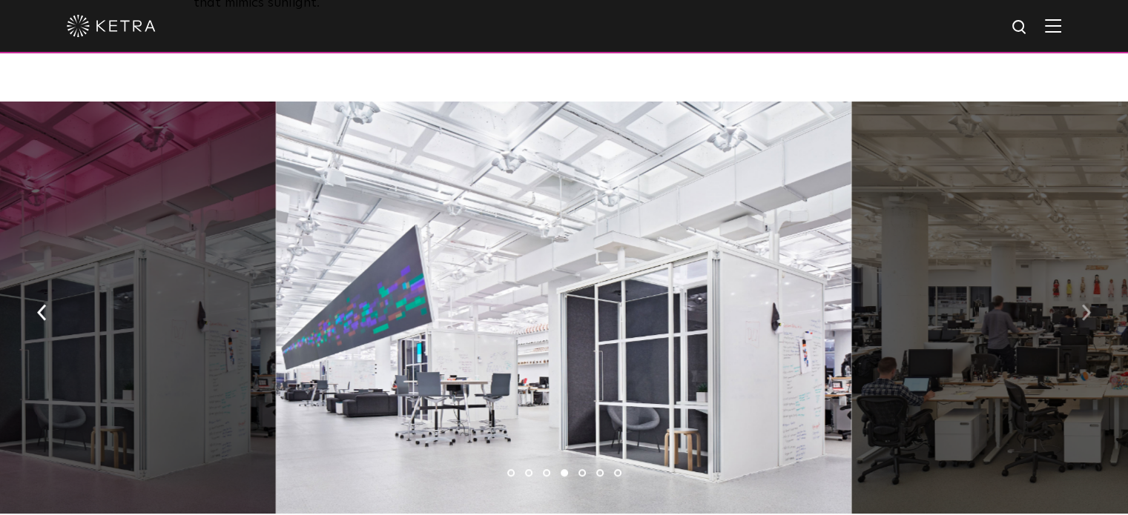
click at [1099, 286] on button "button" at bounding box center [1086, 311] width 32 height 51
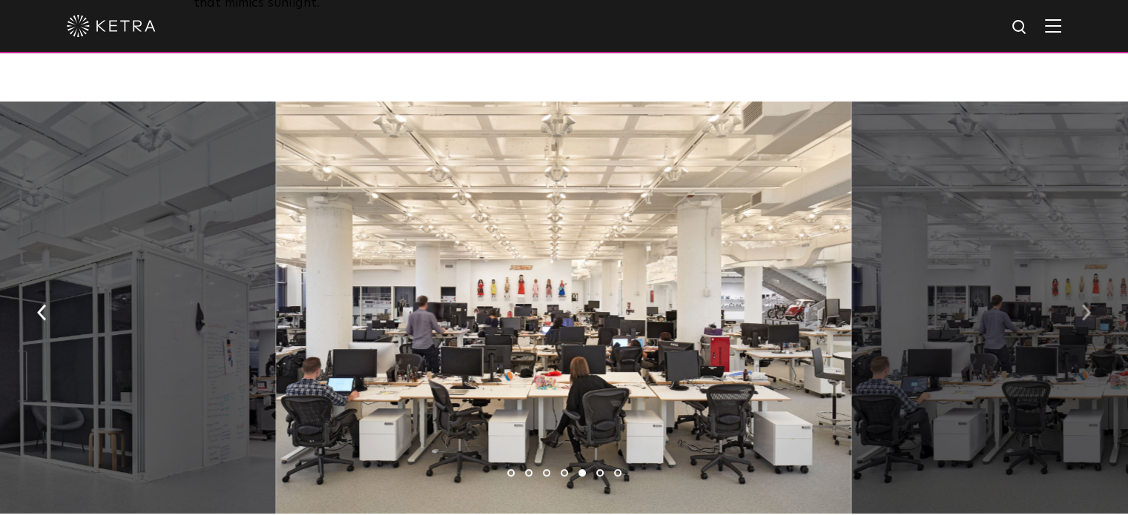
click at [1083, 305] on img "button" at bounding box center [1086, 313] width 10 height 16
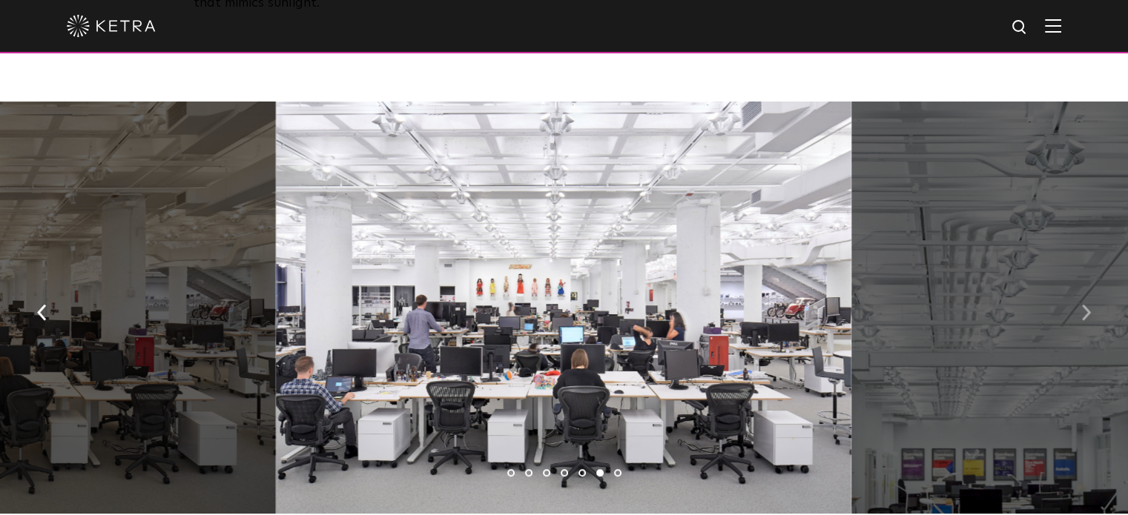
click at [1082, 305] on img "button" at bounding box center [1086, 313] width 10 height 16
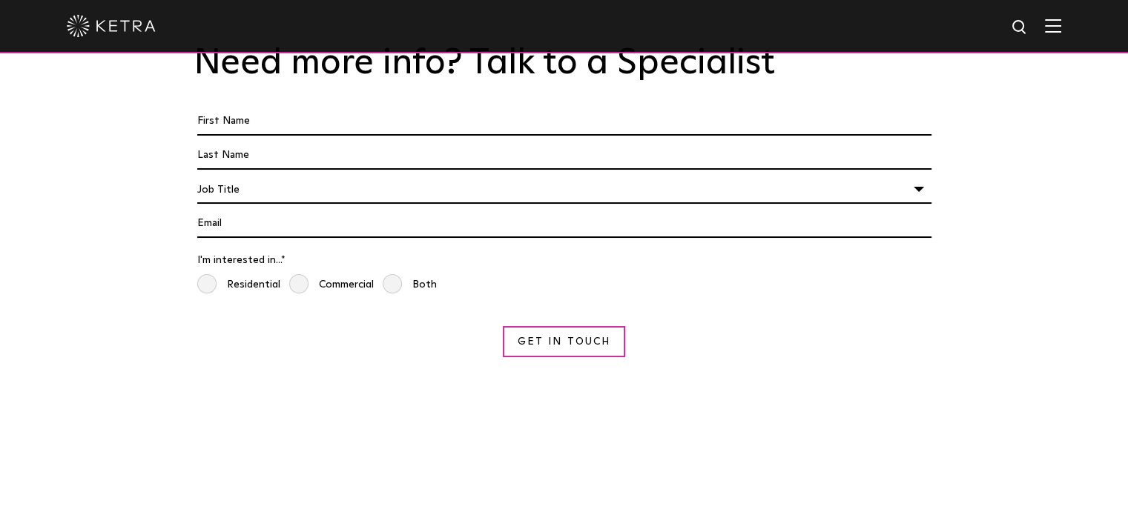
scroll to position [2892, 0]
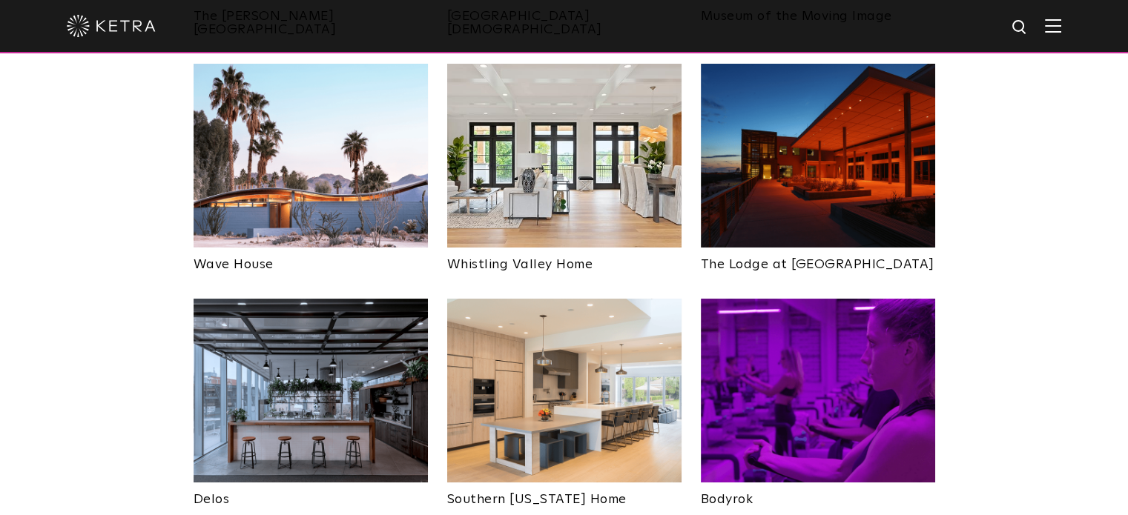
scroll to position [2076, 0]
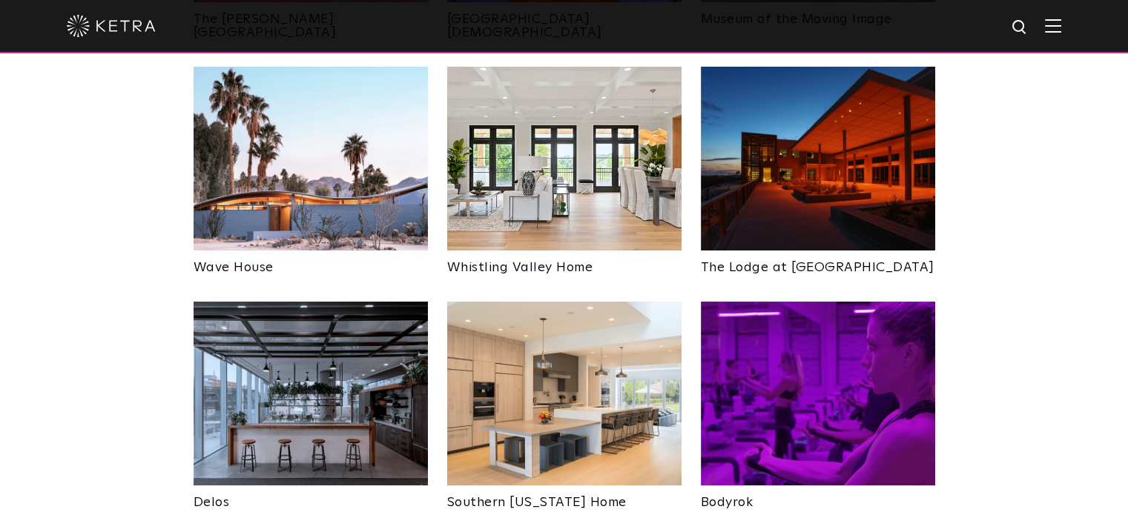
click at [343, 151] on img at bounding box center [311, 159] width 234 height 184
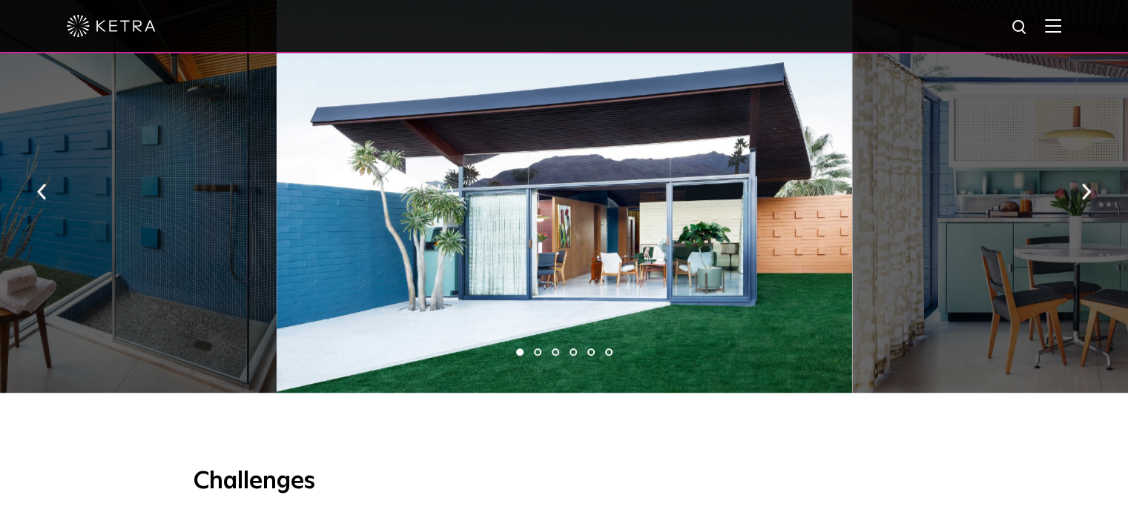
scroll to position [1038, 0]
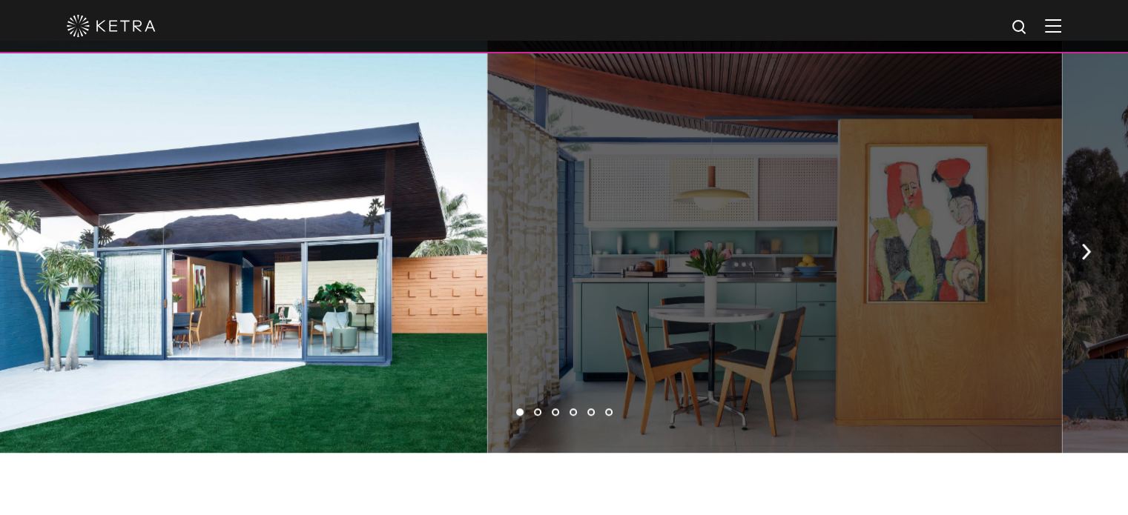
drag, startPoint x: 660, startPoint y: 308, endPoint x: 532, endPoint y: 298, distance: 127.9
click at [531, 301] on div at bounding box center [774, 247] width 575 height 412
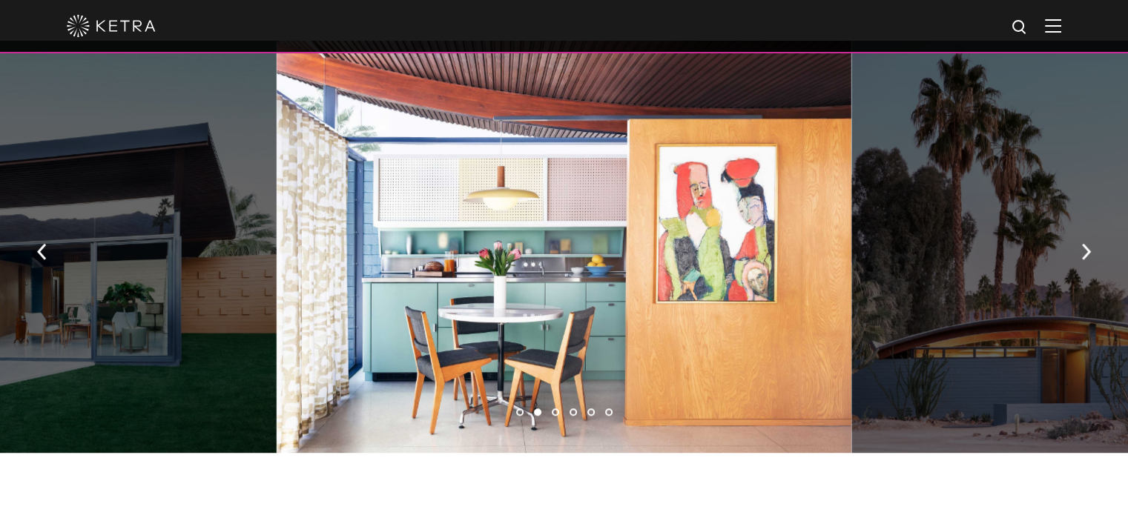
drag, startPoint x: 442, startPoint y: 266, endPoint x: 341, endPoint y: 260, distance: 101.0
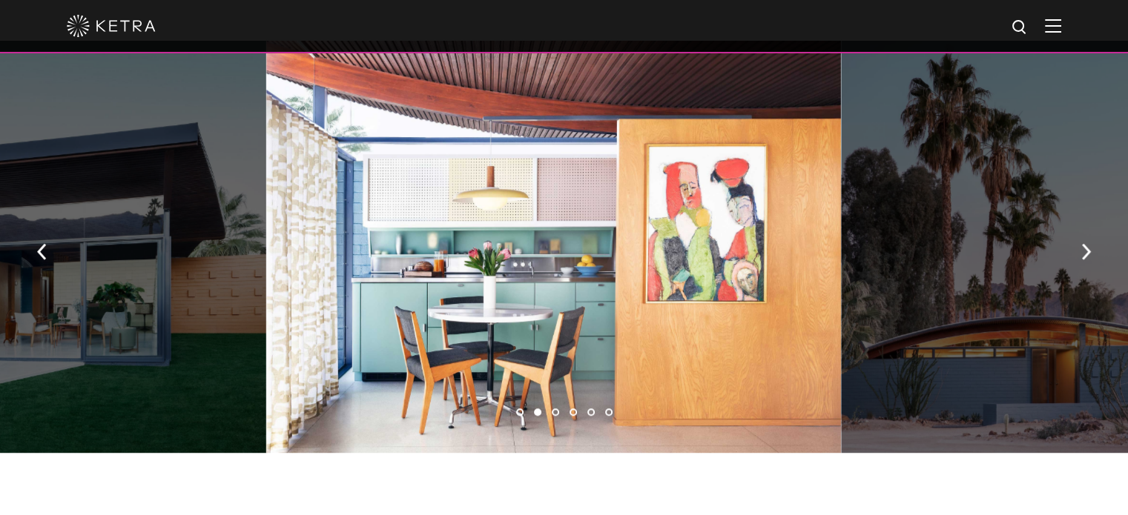
drag, startPoint x: 912, startPoint y: 275, endPoint x: 410, endPoint y: 250, distance: 502.7
click at [841, 260] on div at bounding box center [1128, 247] width 575 height 412
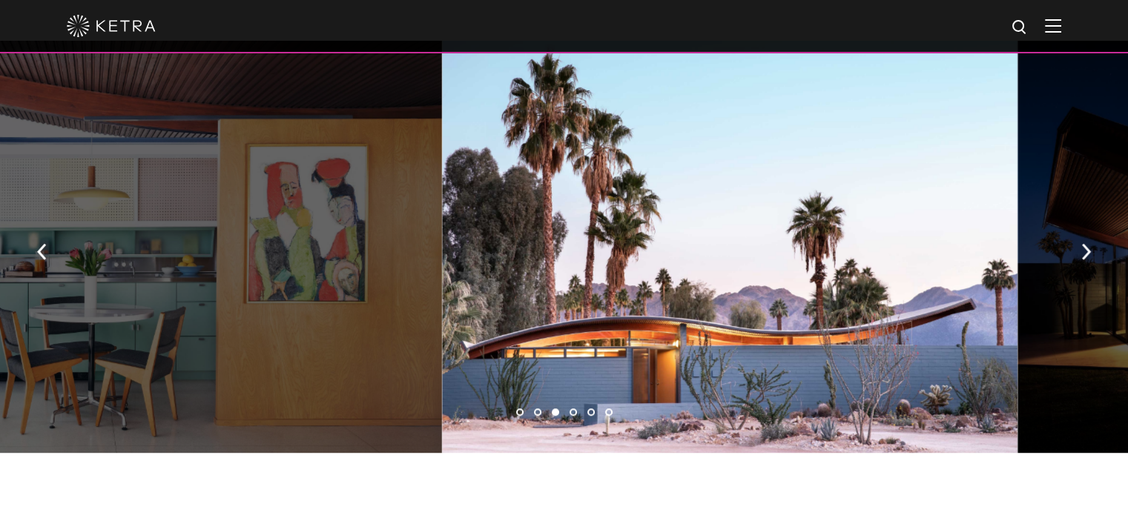
drag, startPoint x: 621, startPoint y: 272, endPoint x: 967, endPoint y: 277, distance: 345.6
click at [967, 277] on div at bounding box center [729, 247] width 575 height 412
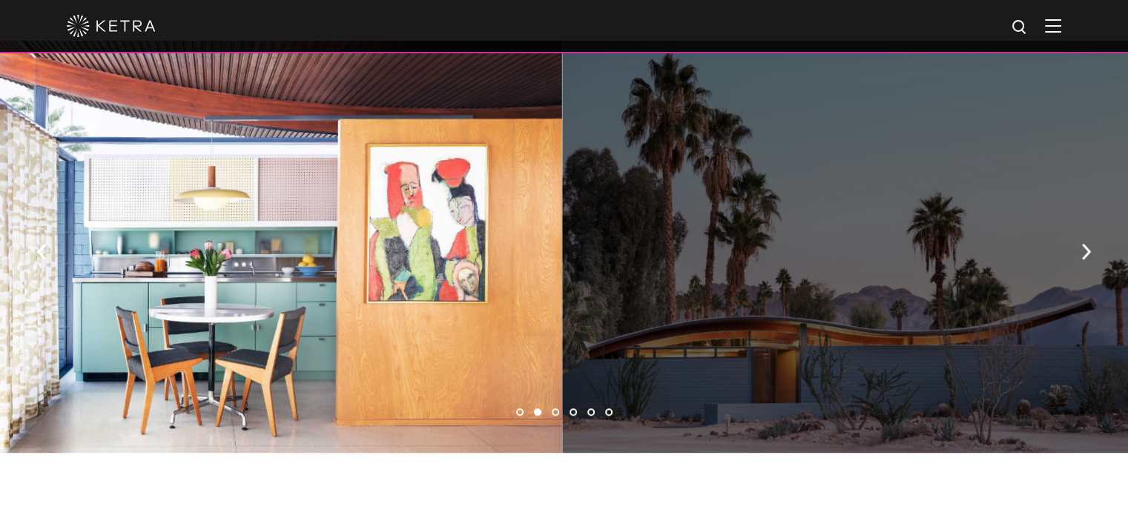
drag, startPoint x: 700, startPoint y: 295, endPoint x: 488, endPoint y: 273, distance: 213.2
click at [562, 277] on div at bounding box center [849, 247] width 575 height 412
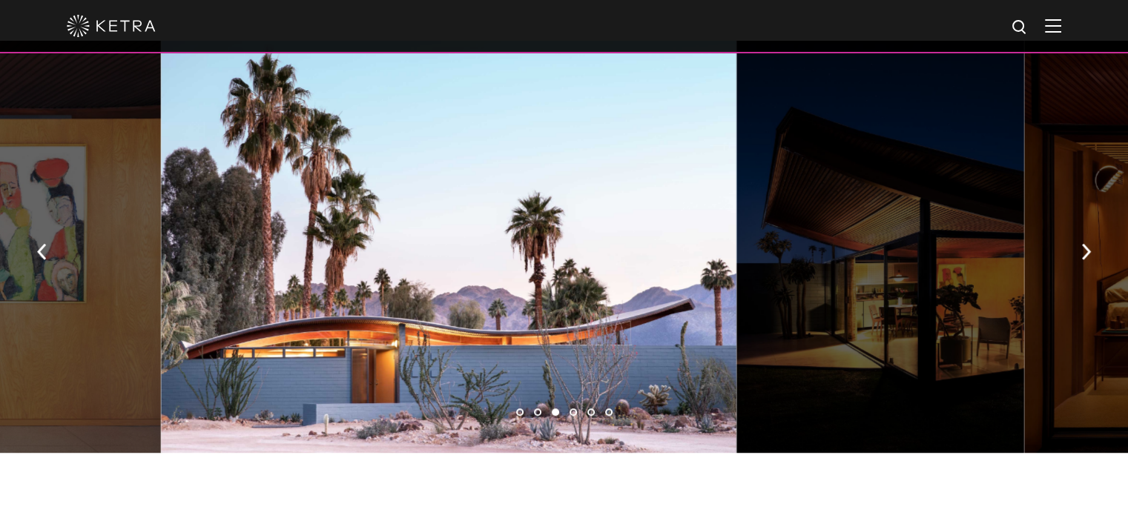
drag, startPoint x: 656, startPoint y: 289, endPoint x: 276, endPoint y: 269, distance: 380.9
click at [276, 269] on div at bounding box center [448, 247] width 575 height 412
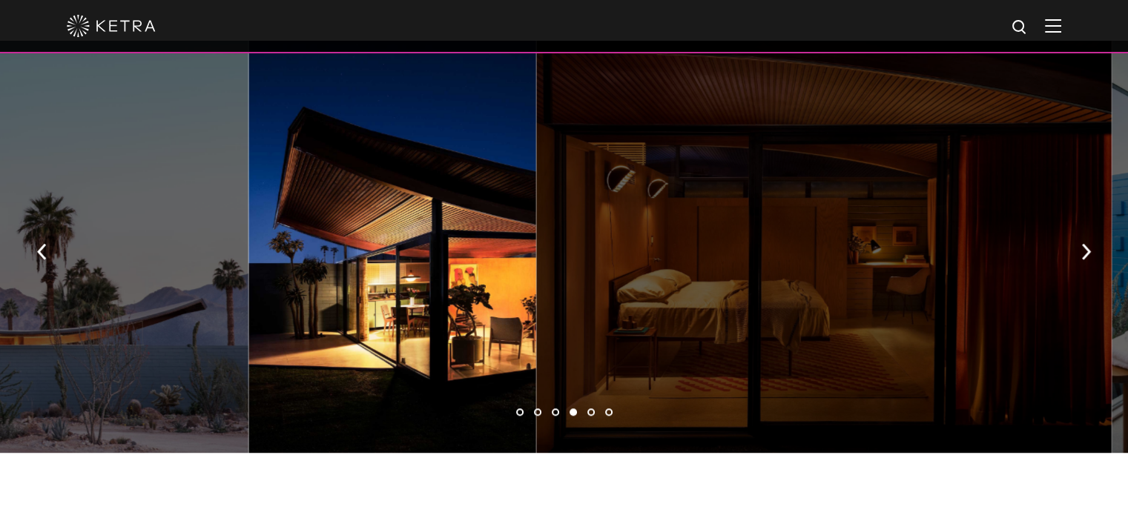
drag, startPoint x: 521, startPoint y: 284, endPoint x: 234, endPoint y: 263, distance: 287.0
click at [248, 265] on div at bounding box center [392, 247] width 288 height 412
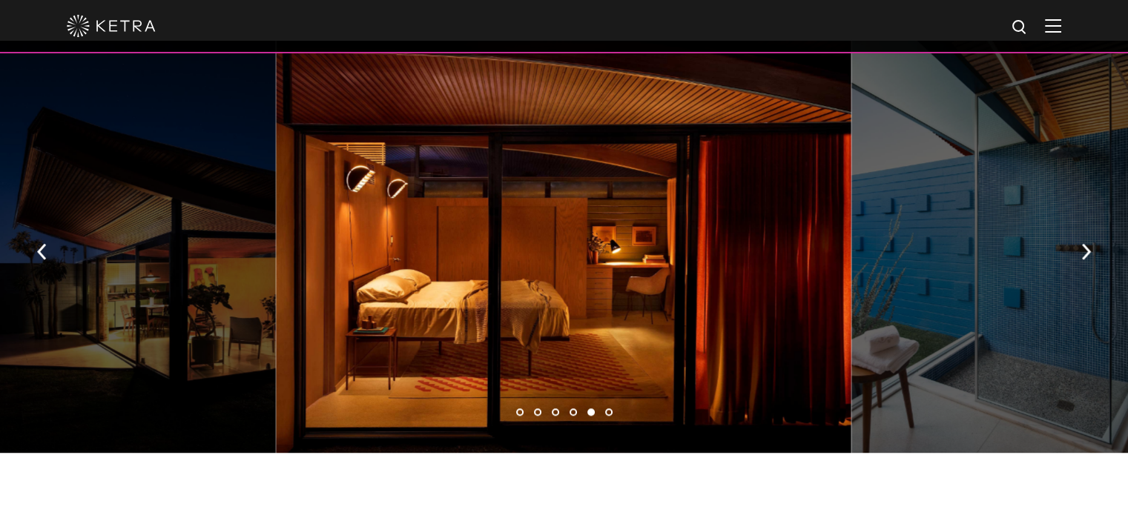
drag, startPoint x: 647, startPoint y: 304, endPoint x: 434, endPoint y: 280, distance: 214.1
click at [440, 283] on div at bounding box center [563, 247] width 575 height 412
drag, startPoint x: 113, startPoint y: 218, endPoint x: 72, endPoint y: 196, distance: 46.5
drag, startPoint x: 445, startPoint y: 249, endPoint x: 259, endPoint y: 234, distance: 186.8
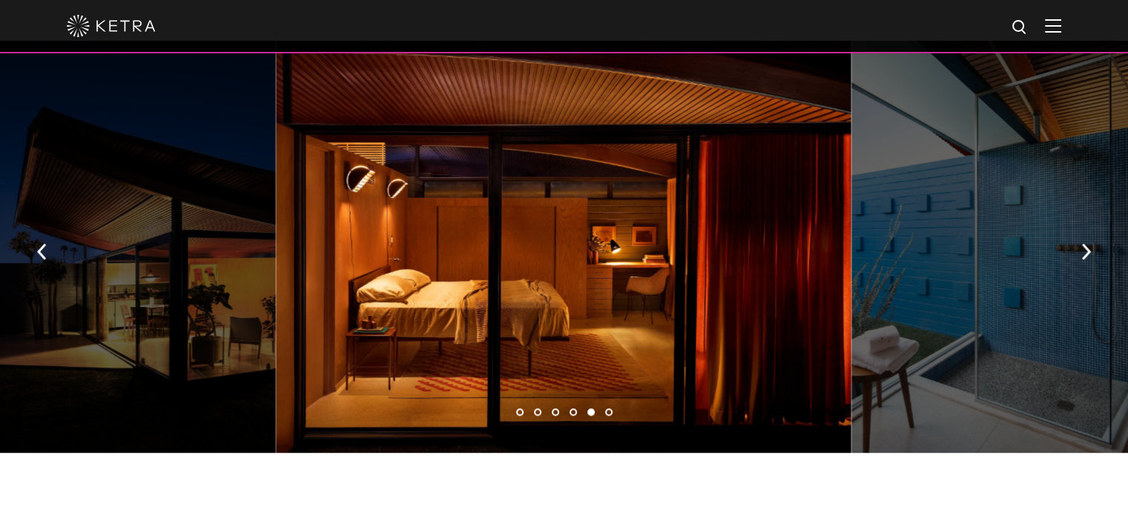
click at [851, 235] on div at bounding box center [995, 247] width 288 height 412
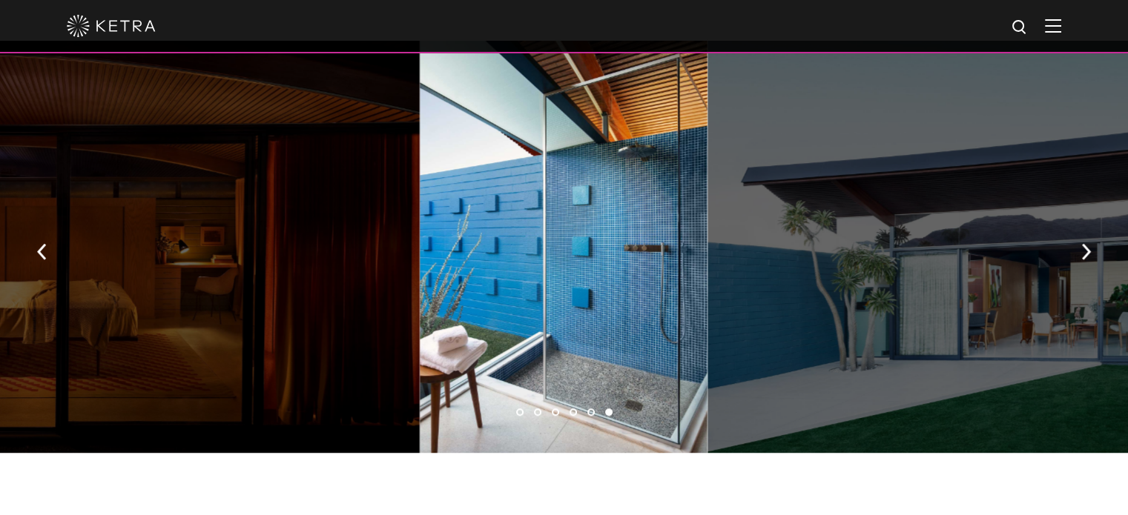
drag, startPoint x: 346, startPoint y: 236, endPoint x: 288, endPoint y: 228, distance: 58.4
drag, startPoint x: 977, startPoint y: 275, endPoint x: 517, endPoint y: 240, distance: 461.1
click at [707, 244] on div at bounding box center [994, 247] width 575 height 412
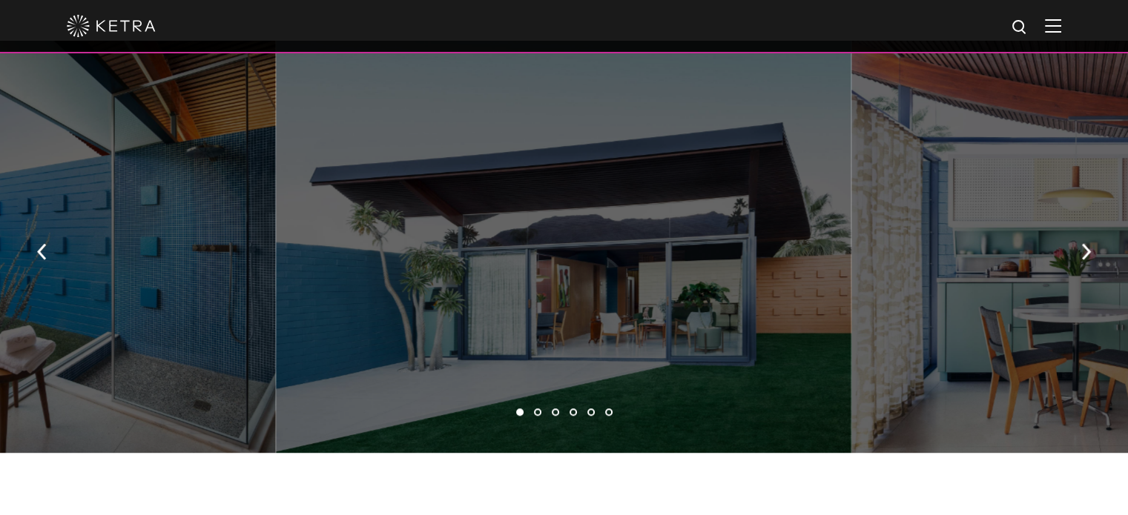
drag, startPoint x: 802, startPoint y: 263, endPoint x: 354, endPoint y: 237, distance: 448.7
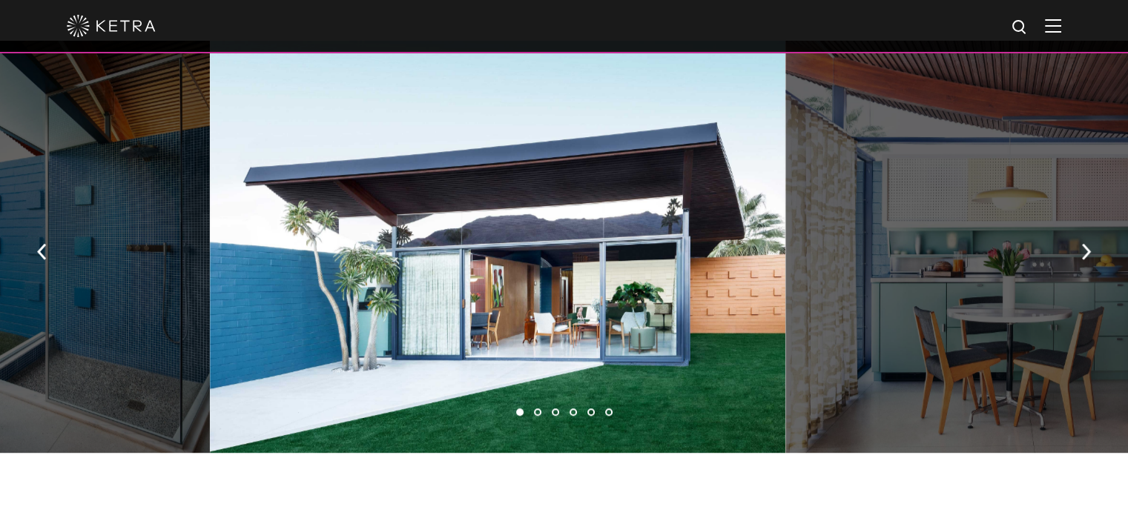
drag, startPoint x: 928, startPoint y: 294, endPoint x: 19, endPoint y: 249, distance: 909.5
click at [785, 254] on div at bounding box center [1072, 247] width 575 height 412
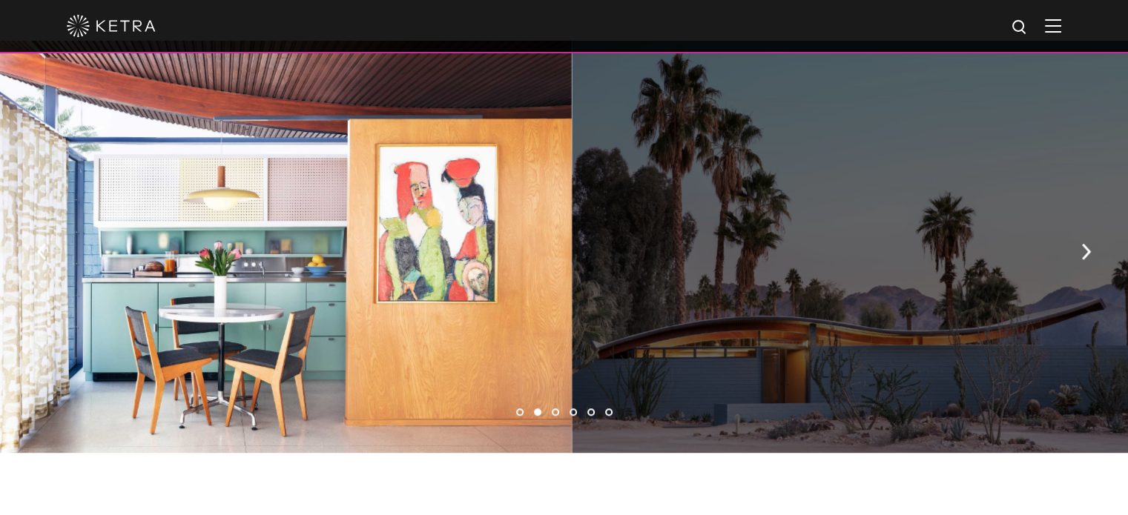
drag, startPoint x: 709, startPoint y: 284, endPoint x: 198, endPoint y: 260, distance: 511.5
click at [208, 260] on div at bounding box center [284, 247] width 575 height 412
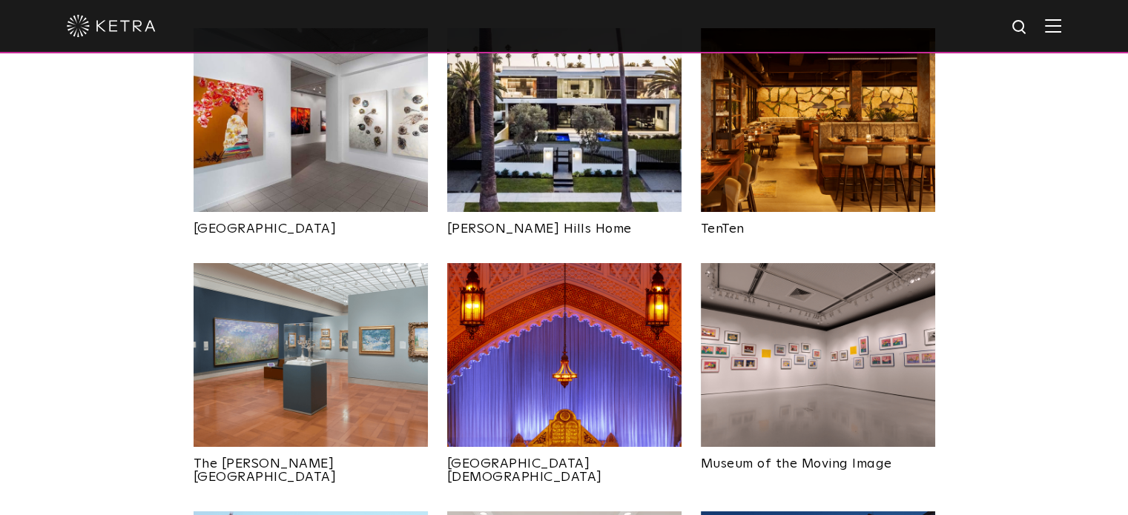
scroll to position [1631, 0]
click at [742, 360] on img at bounding box center [818, 355] width 234 height 184
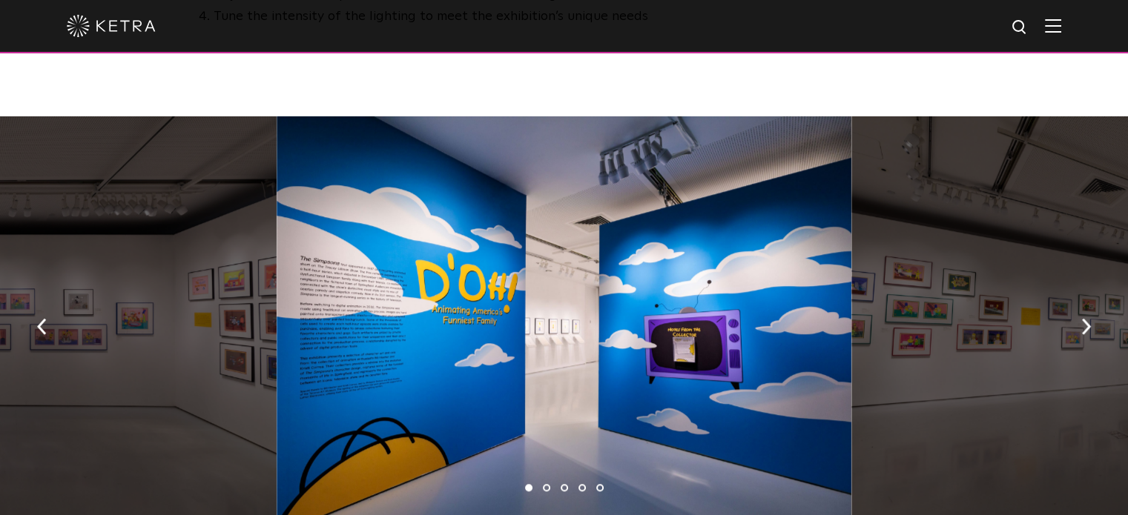
scroll to position [1186, 0]
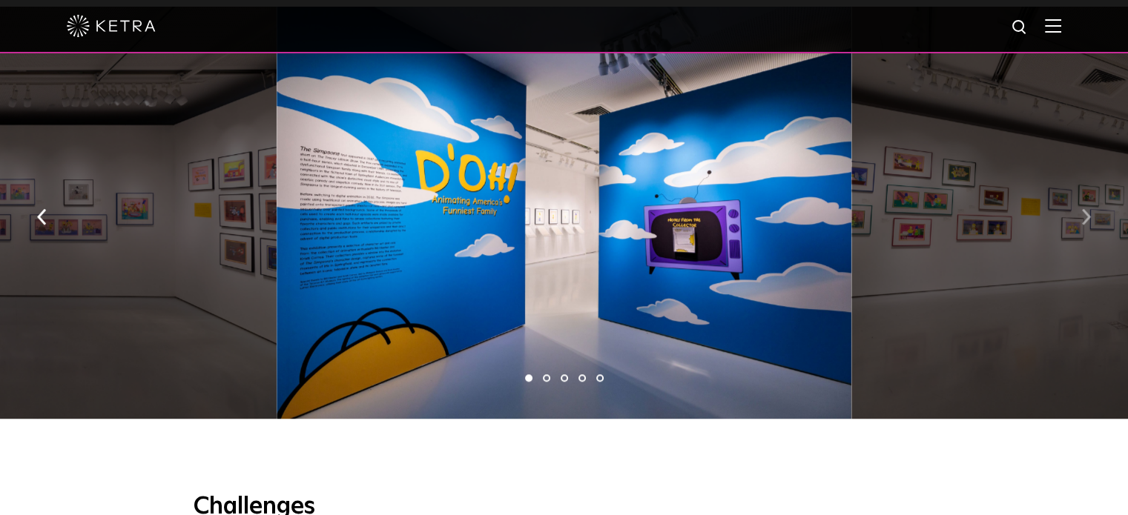
click at [1096, 199] on button "button" at bounding box center [1086, 216] width 32 height 51
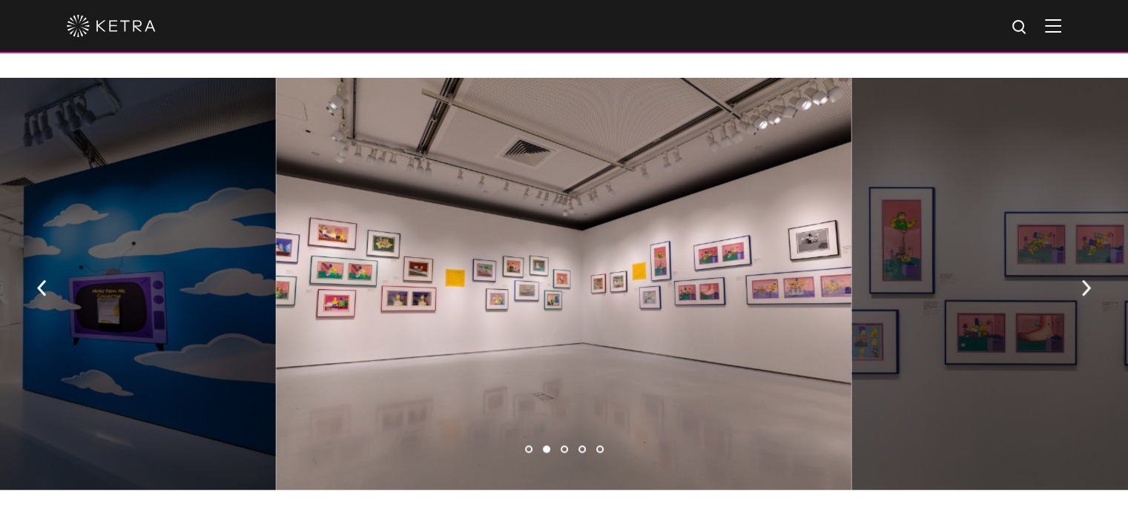
scroll to position [1112, 0]
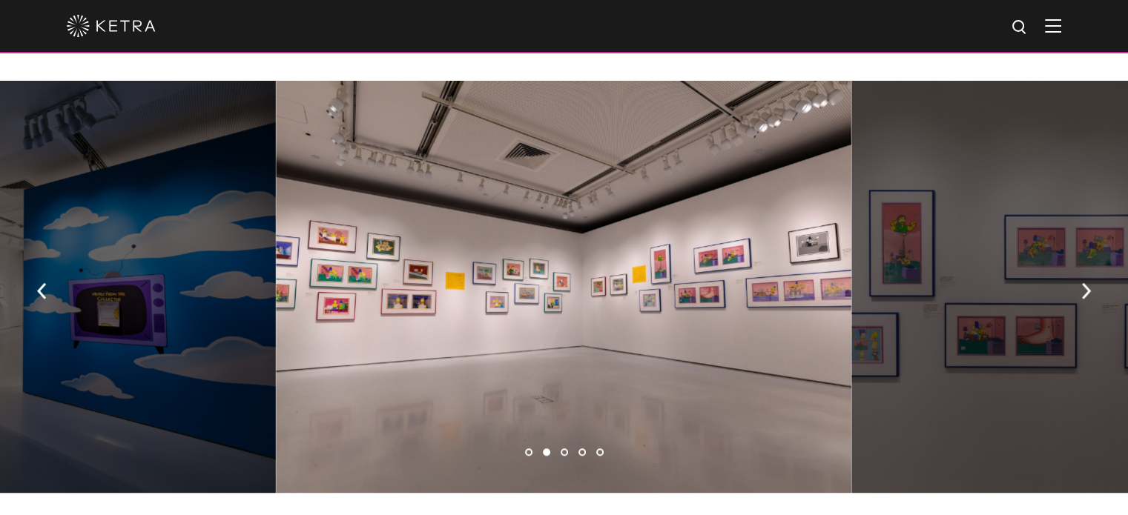
drag, startPoint x: 732, startPoint y: 328, endPoint x: 641, endPoint y: 251, distance: 119.4
click at [641, 251] on div at bounding box center [563, 287] width 575 height 412
click at [1086, 283] on img "button" at bounding box center [1086, 291] width 10 height 16
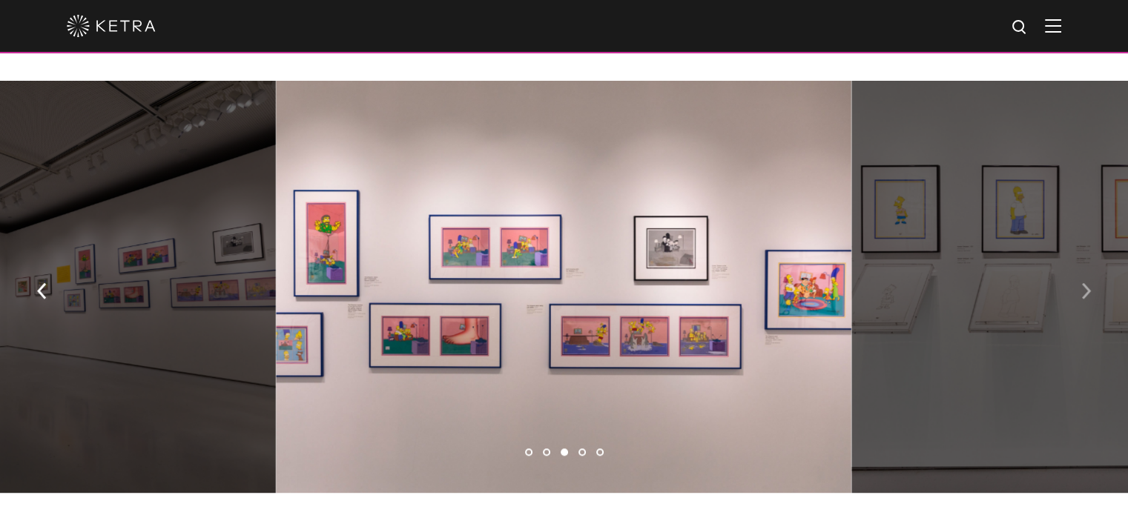
click at [1086, 283] on img "button" at bounding box center [1086, 291] width 10 height 16
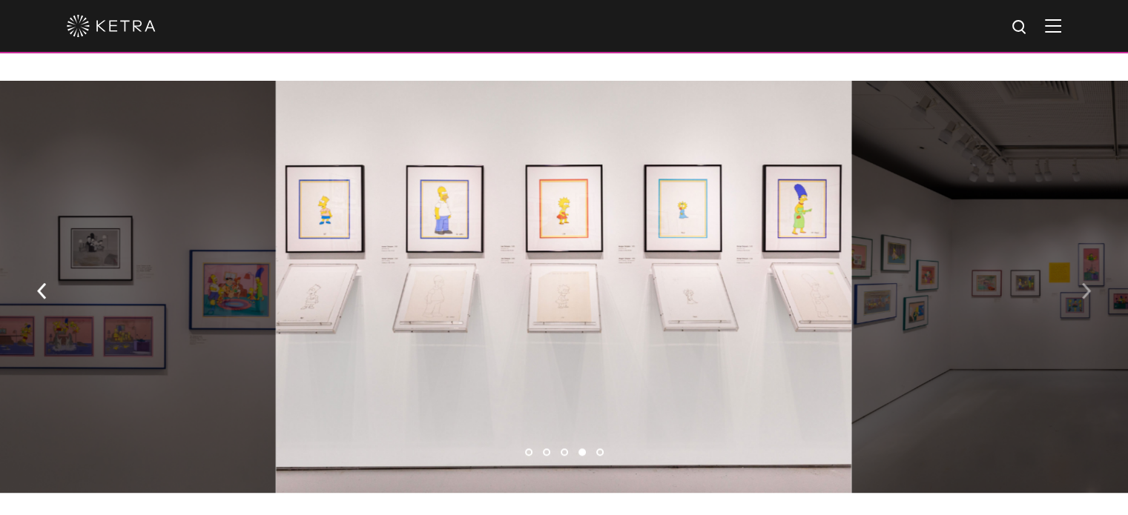
click at [1086, 283] on img "button" at bounding box center [1086, 291] width 10 height 16
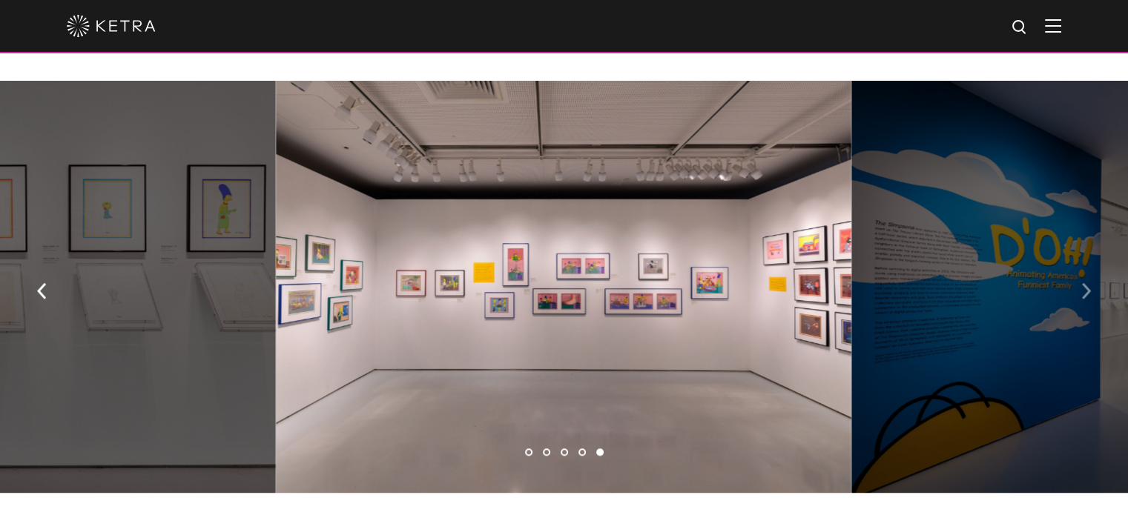
click at [1081, 283] on img "button" at bounding box center [1086, 291] width 10 height 16
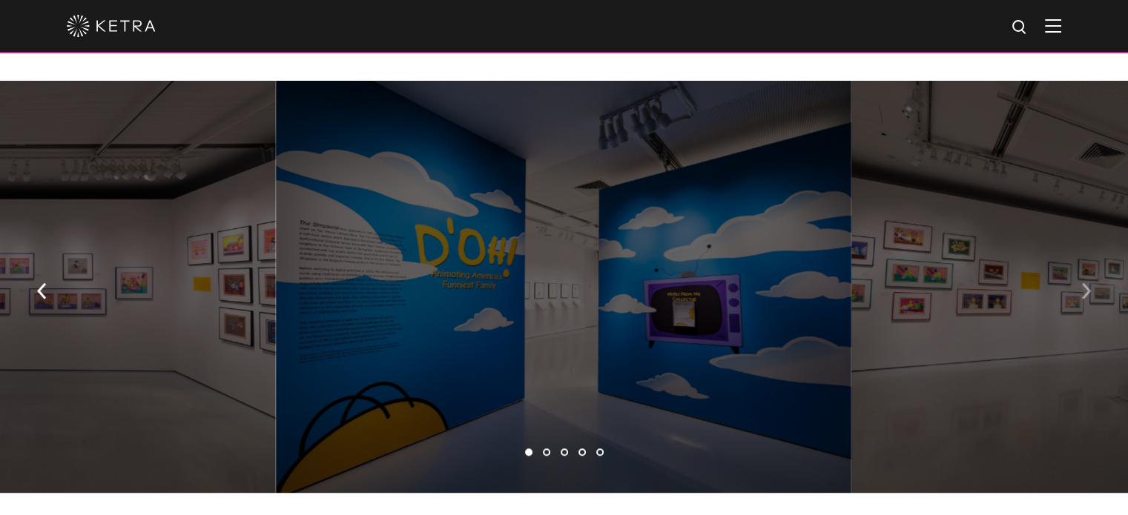
click at [1081, 283] on img "button" at bounding box center [1086, 291] width 10 height 16
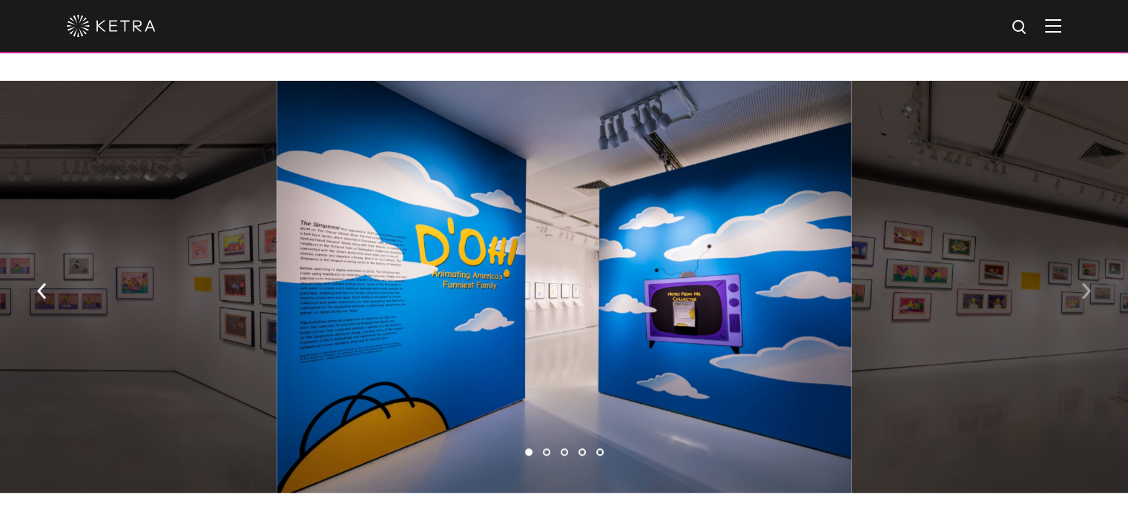
click at [1083, 283] on img "button" at bounding box center [1086, 291] width 10 height 16
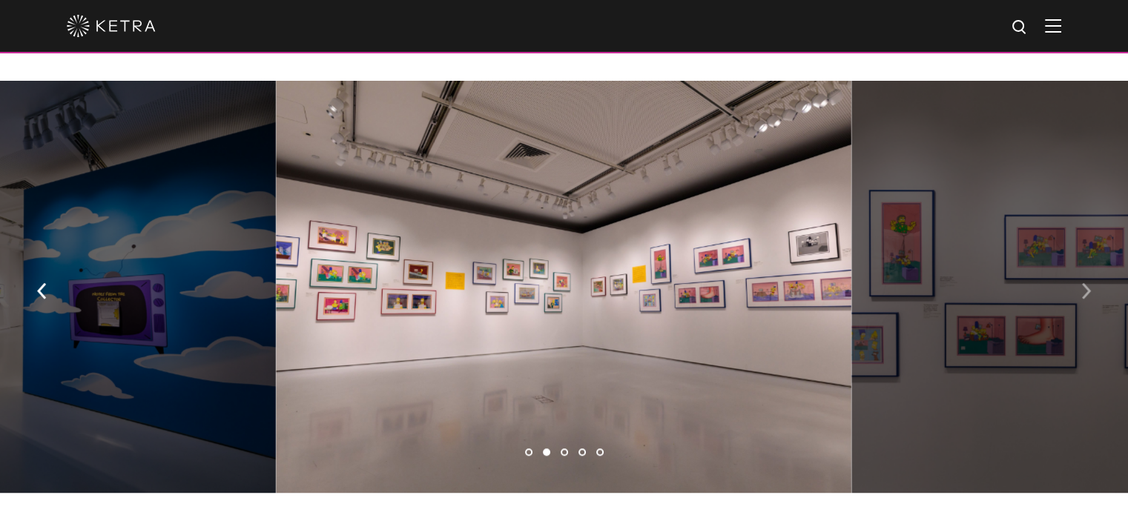
click at [1083, 283] on img "button" at bounding box center [1086, 291] width 10 height 16
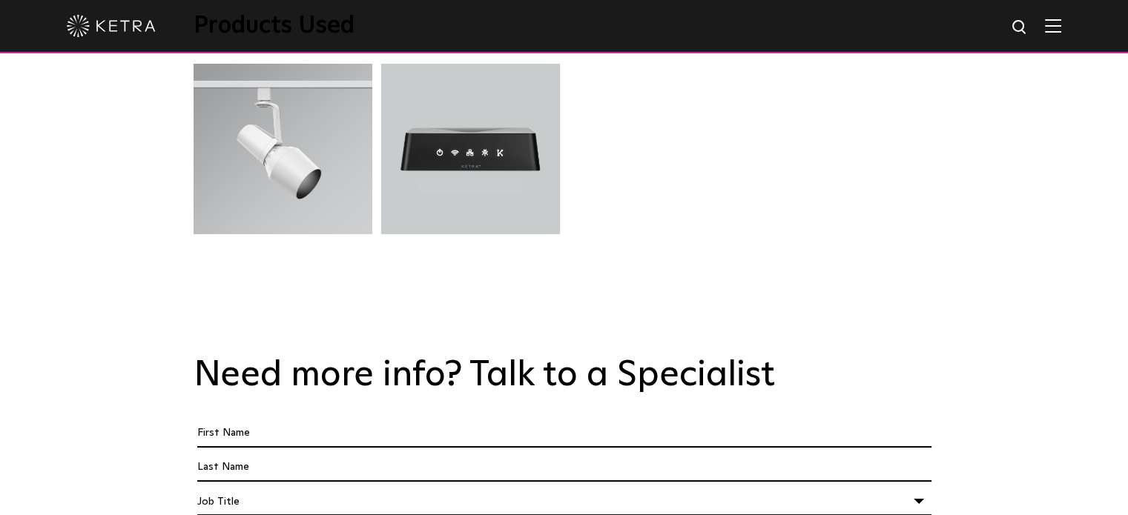
scroll to position [4004, 0]
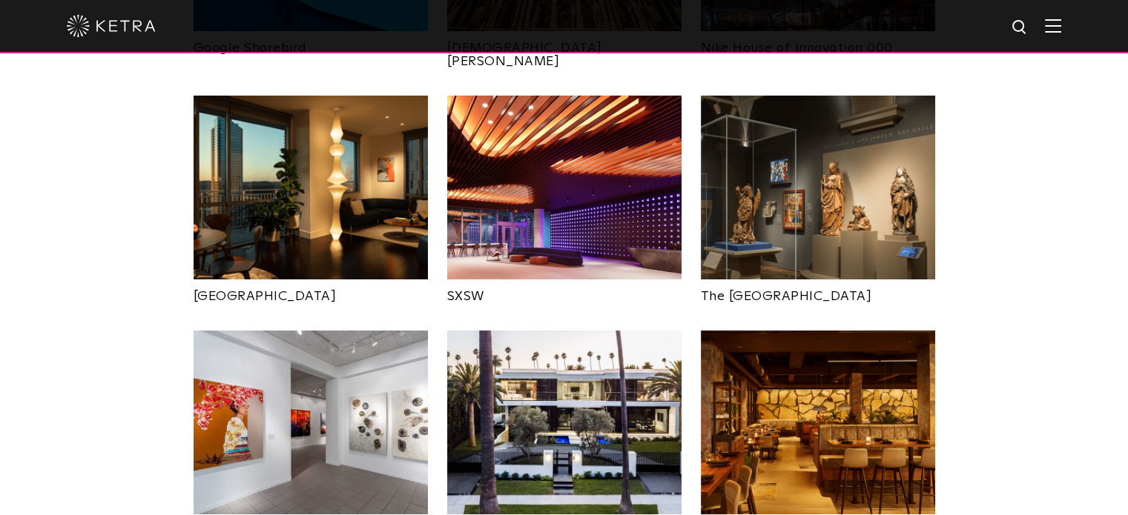
scroll to position [1335, 0]
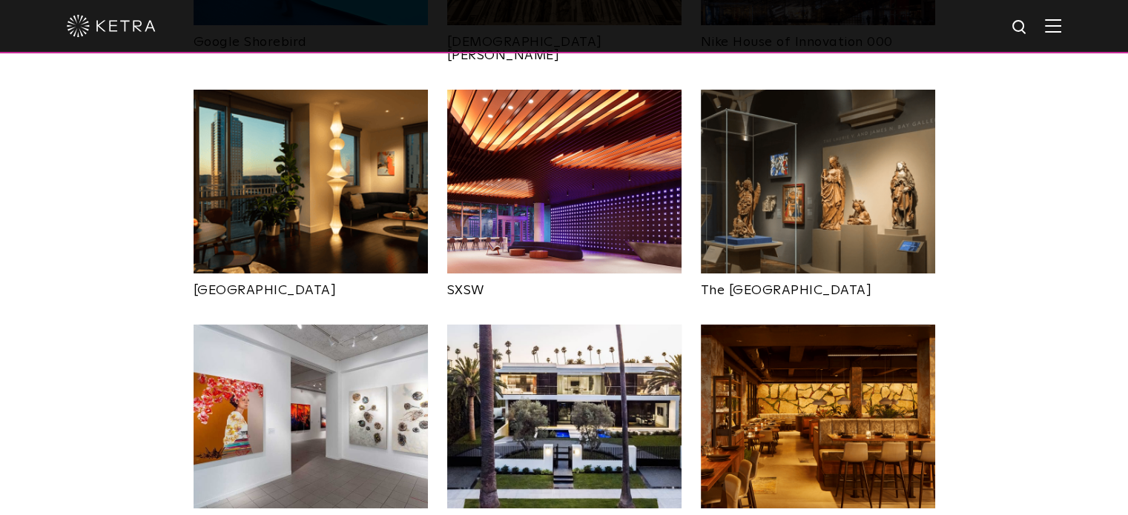
click at [599, 400] on img at bounding box center [564, 417] width 234 height 184
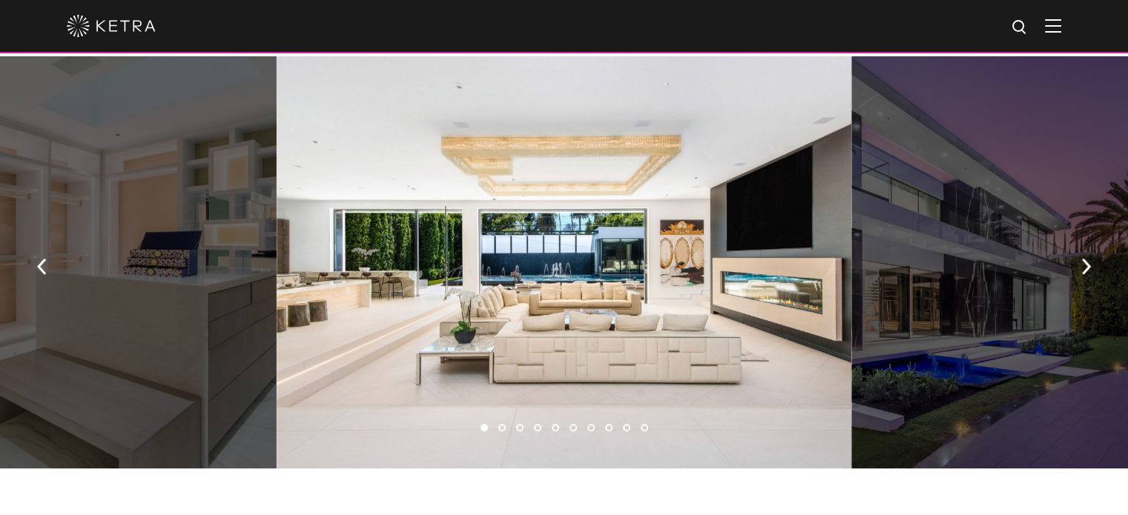
scroll to position [964, 0]
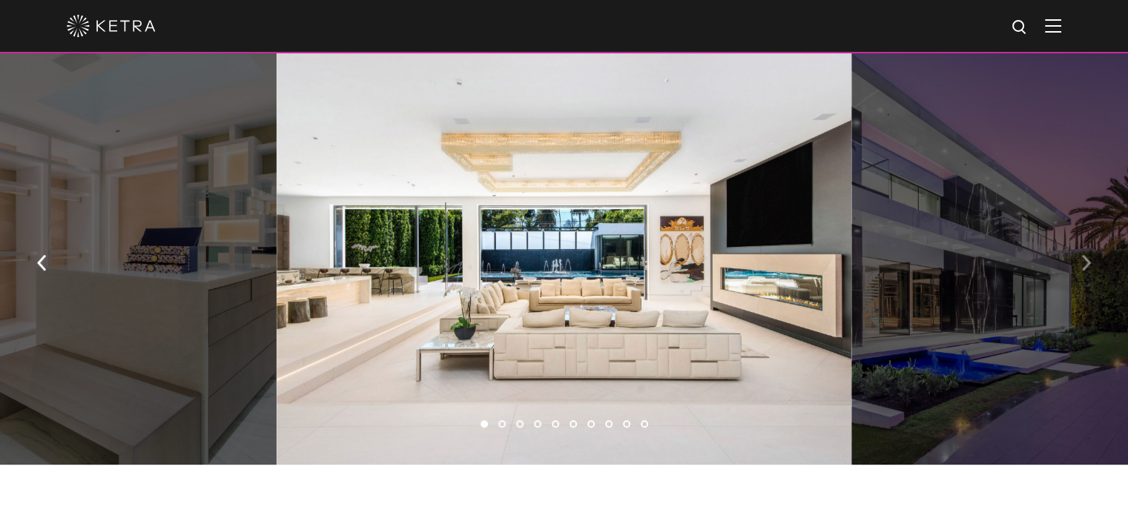
click at [1095, 250] on button "button" at bounding box center [1086, 262] width 32 height 51
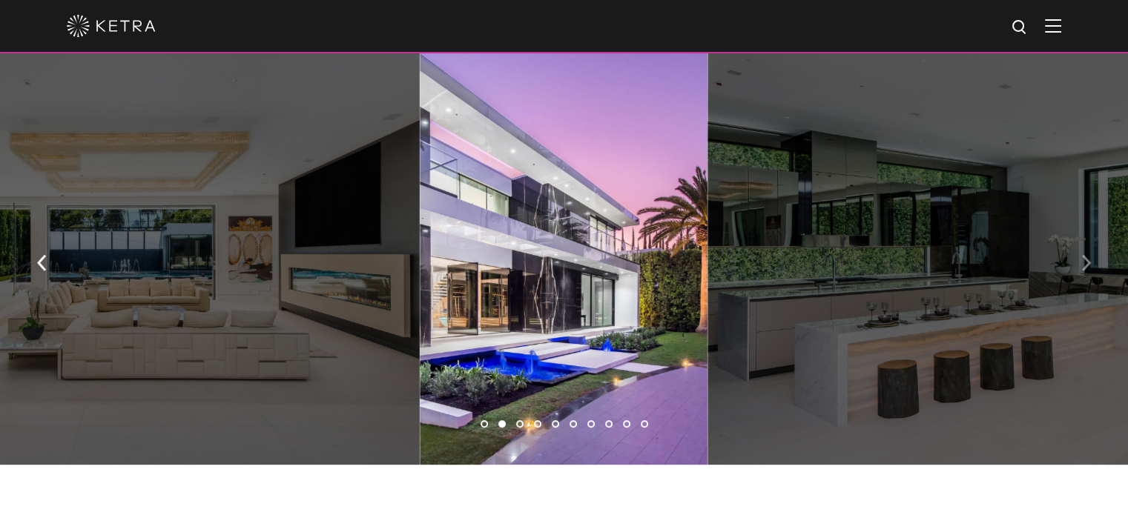
click at [1093, 254] on button "button" at bounding box center [1086, 262] width 32 height 51
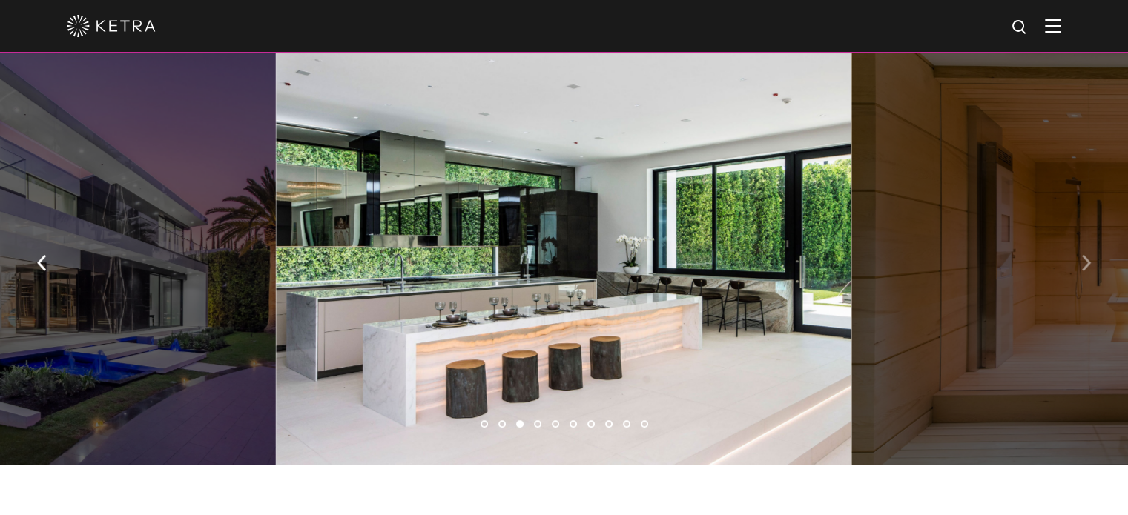
click at [1093, 254] on button "button" at bounding box center [1086, 262] width 32 height 51
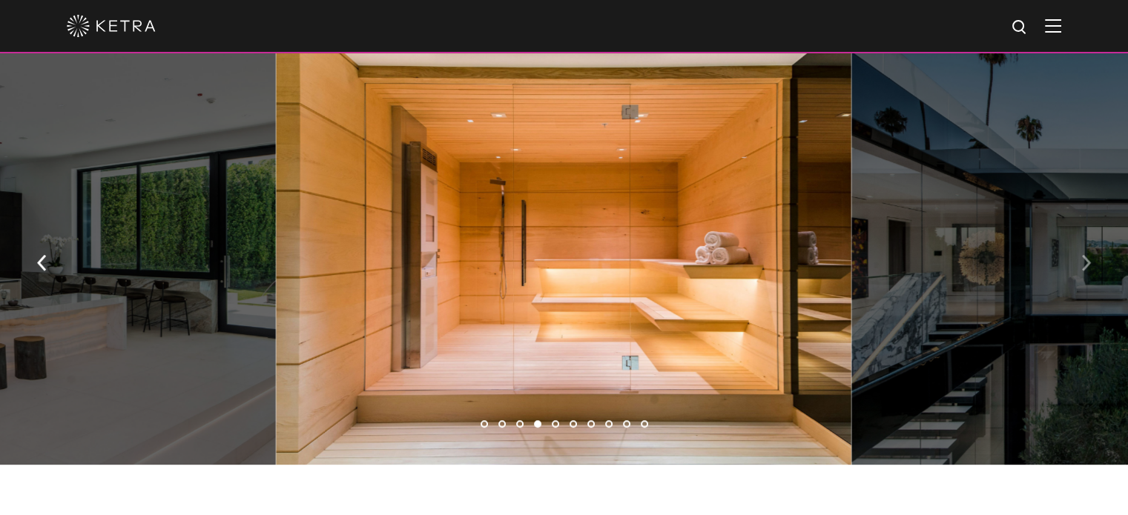
click at [1093, 254] on button "button" at bounding box center [1086, 262] width 32 height 51
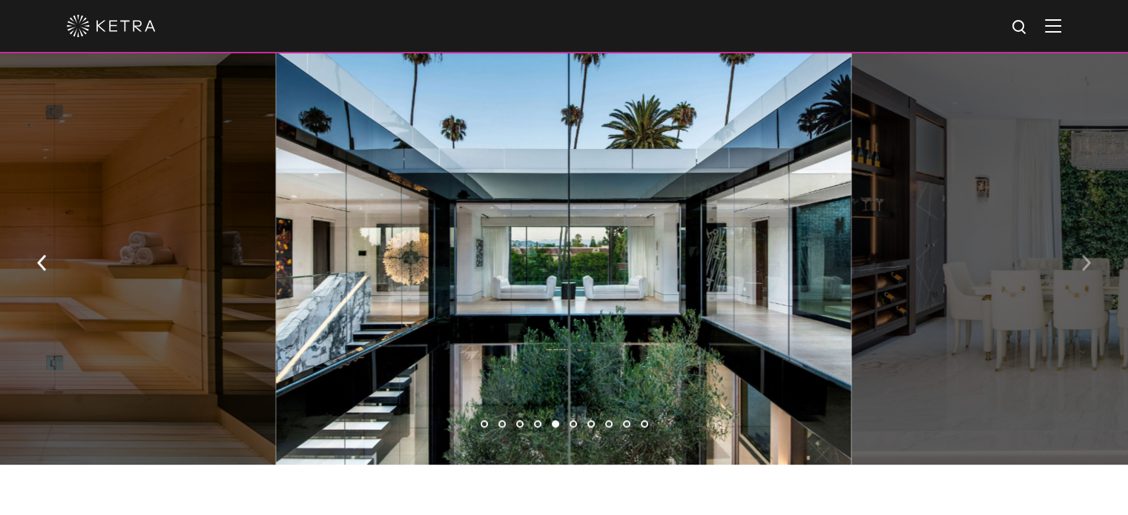
click at [1093, 254] on button "button" at bounding box center [1086, 262] width 32 height 51
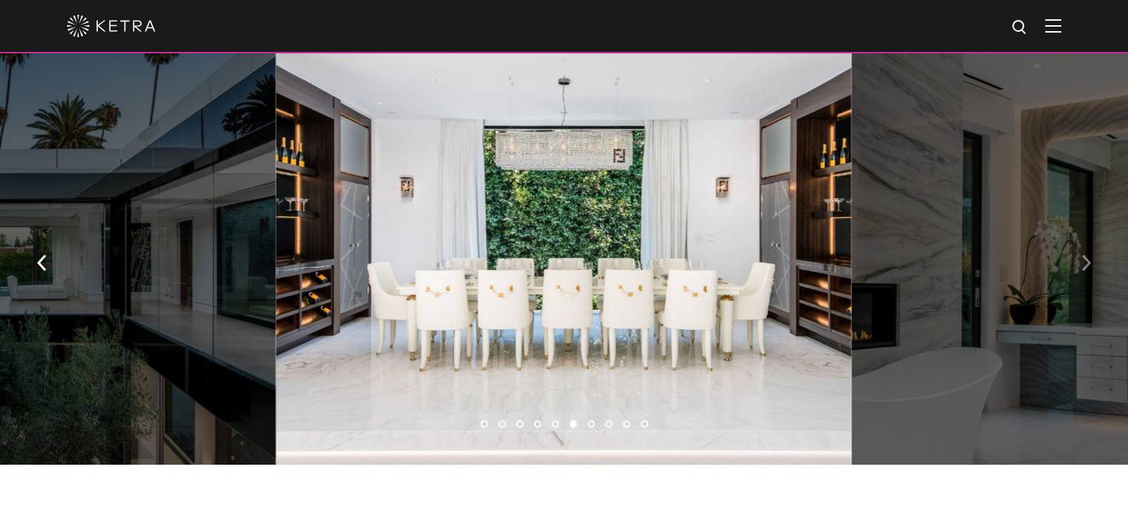
click at [1093, 254] on button "button" at bounding box center [1086, 262] width 32 height 51
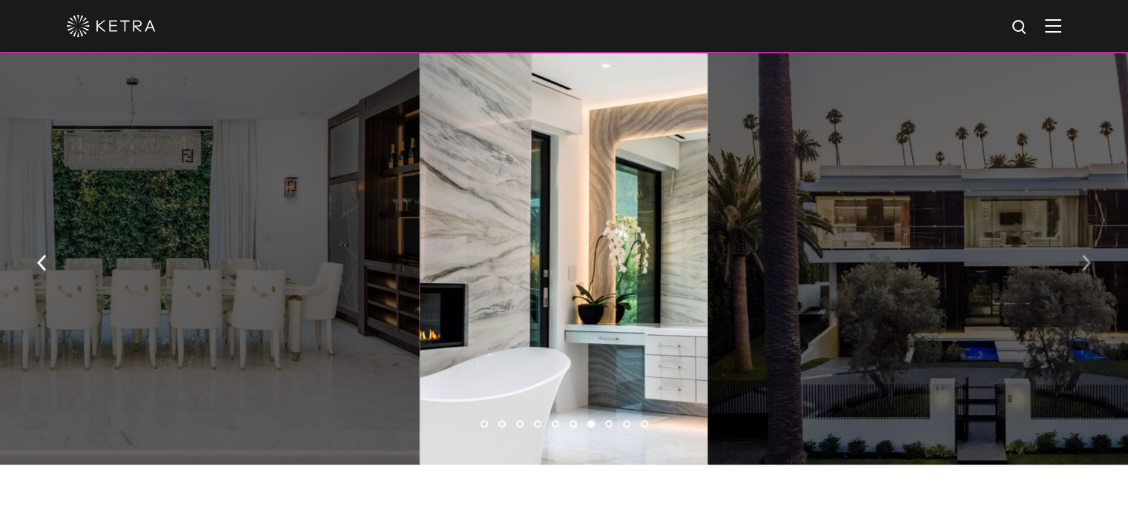
click at [1093, 254] on button "button" at bounding box center [1086, 262] width 32 height 51
